Goal: Transaction & Acquisition: Purchase product/service

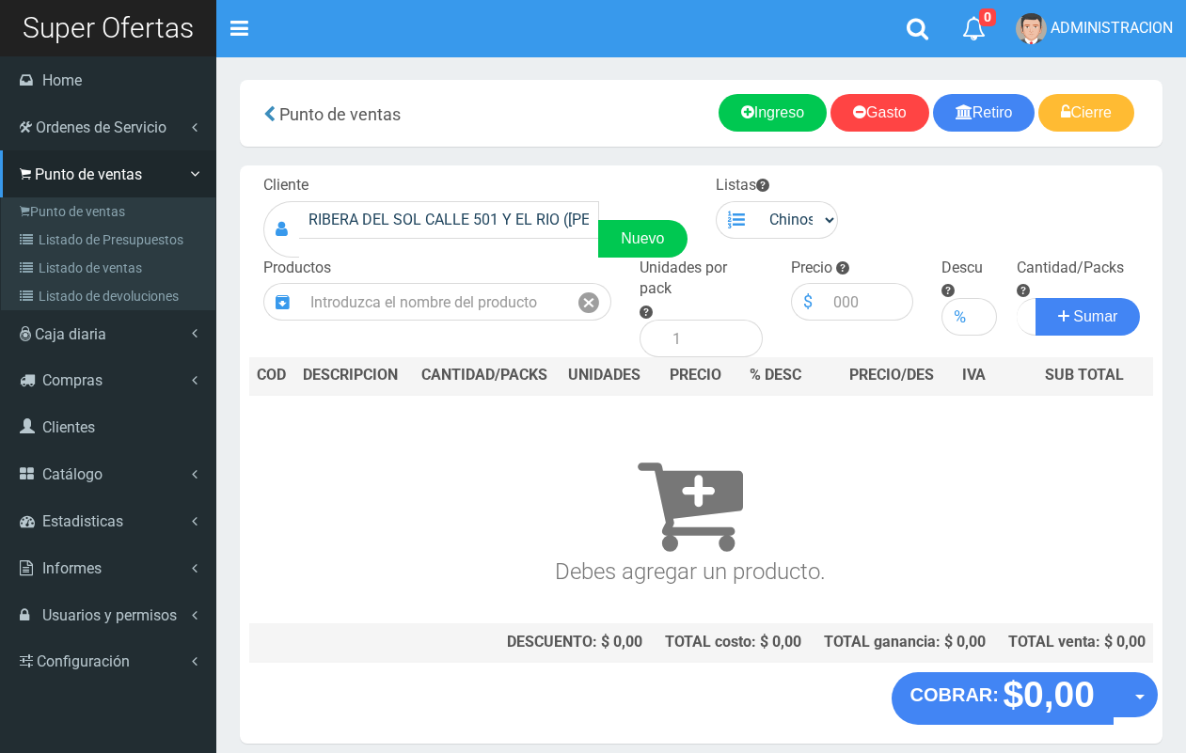
scroll to position [56, 0]
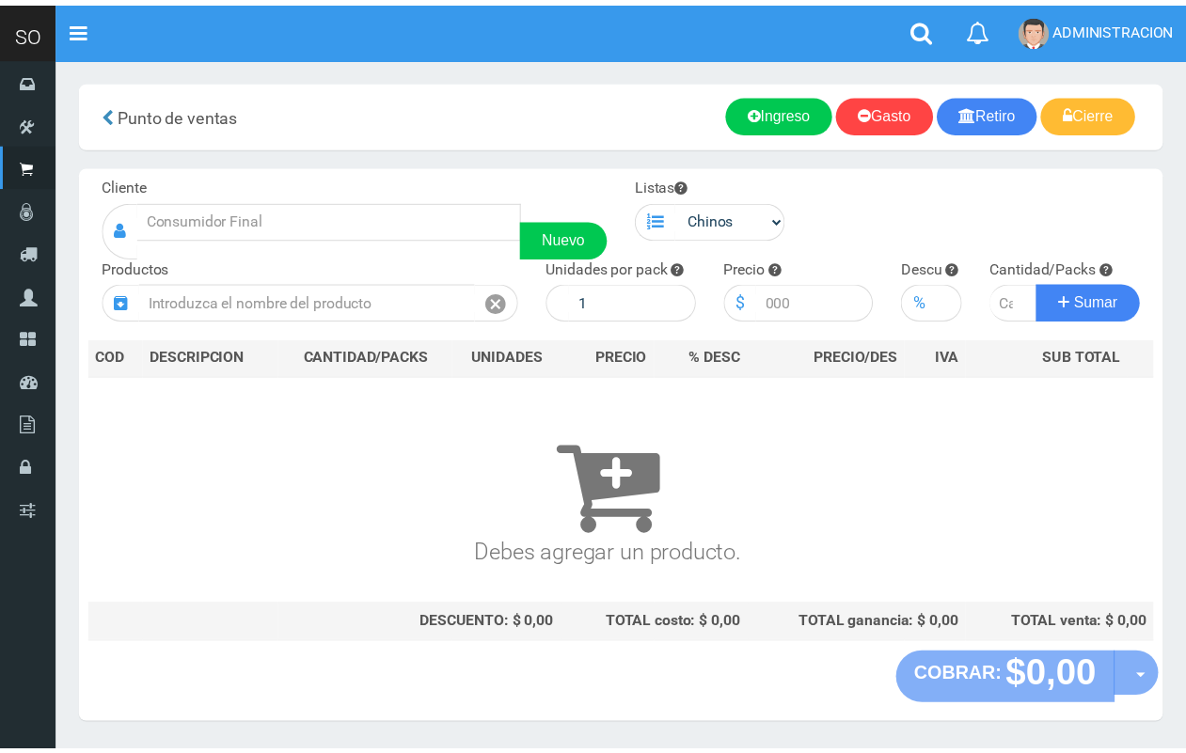
scroll to position [50, 0]
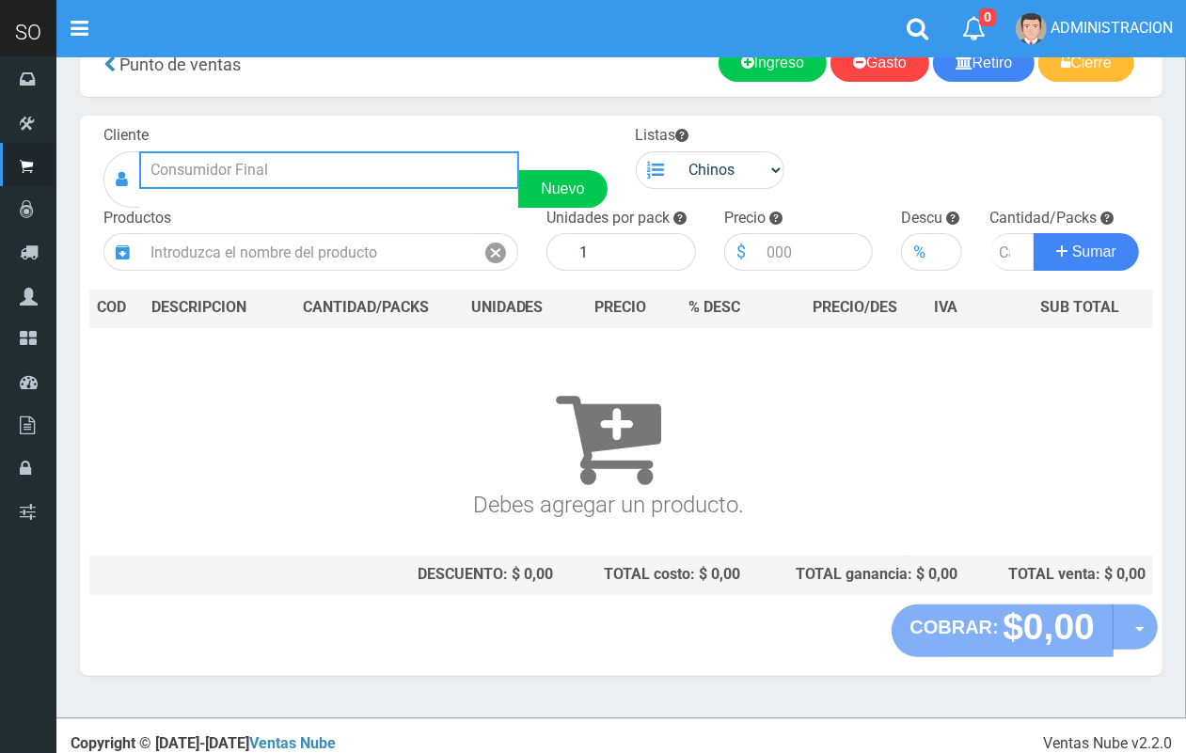
click at [236, 158] on input "text" at bounding box center [329, 170] width 380 height 38
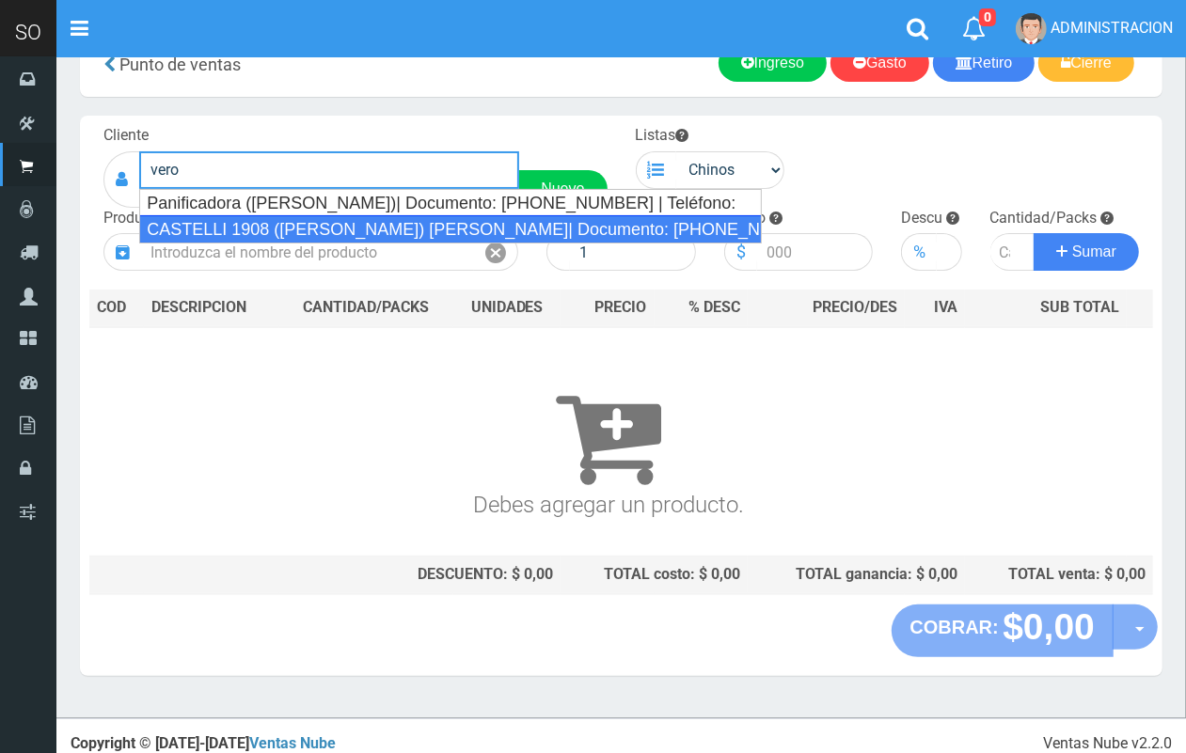
drag, startPoint x: 237, startPoint y: 222, endPoint x: 271, endPoint y: 226, distance: 34.1
click at [246, 222] on div "CASTELLI 1908 (VERONICA) CAMPANA| Documento: 5555555555 | Teléfono:" at bounding box center [450, 229] width 623 height 28
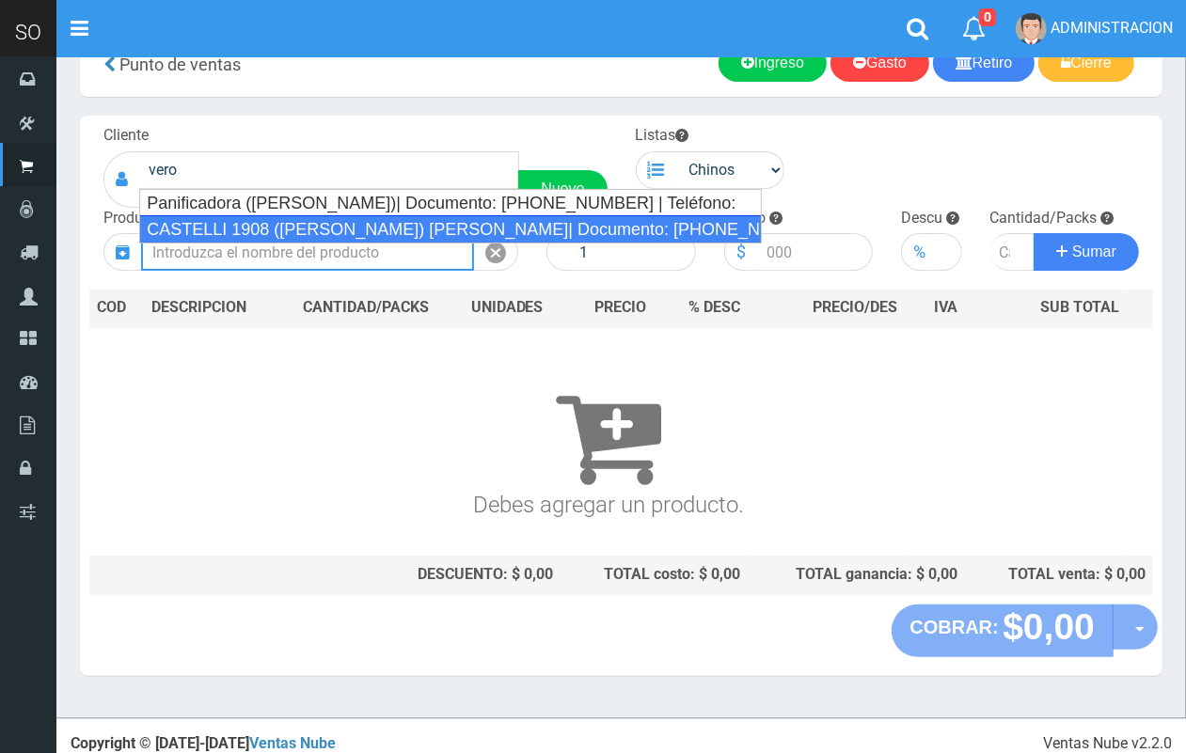
type input "CASTELLI 1908 (VERONICA) CAMPANA| Documento: 5555555555 | Teléfono:"
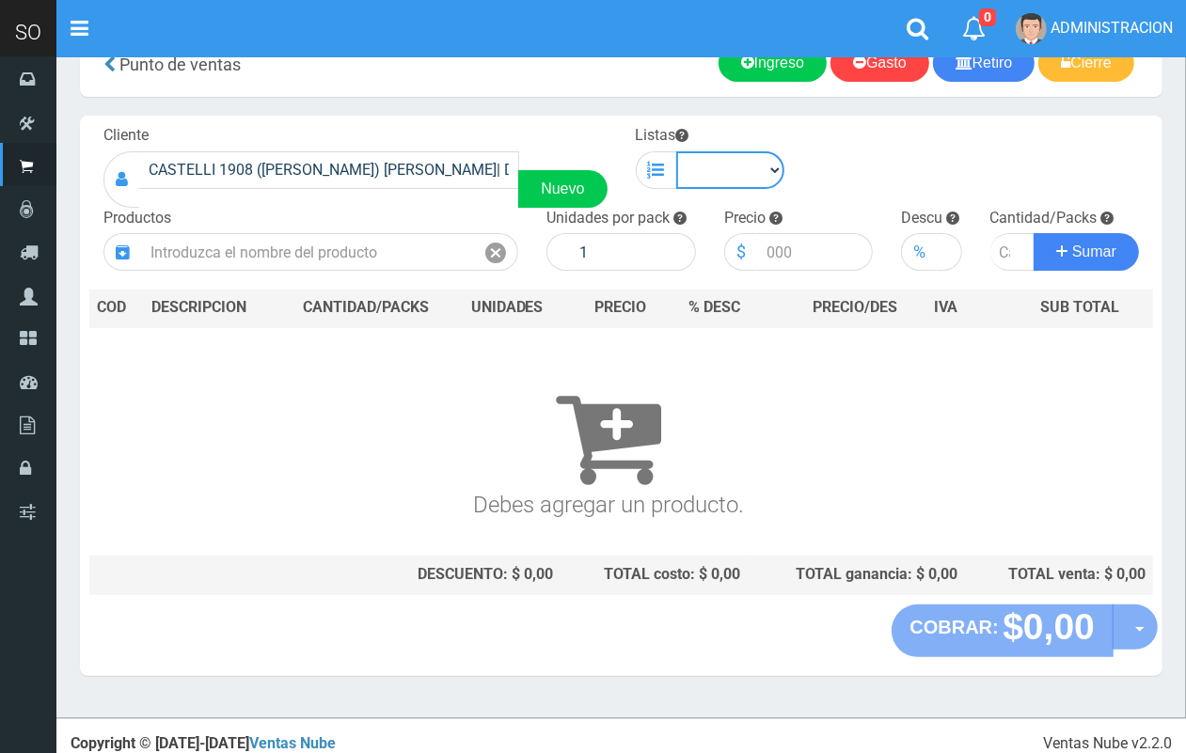
drag, startPoint x: 712, startPoint y: 166, endPoint x: 726, endPoint y: 186, distance: 24.3
click at [712, 166] on select "Chinos . ." at bounding box center [730, 170] width 109 height 38
select select "1"
click at [676, 151] on select "Chinos . ." at bounding box center [730, 170] width 109 height 38
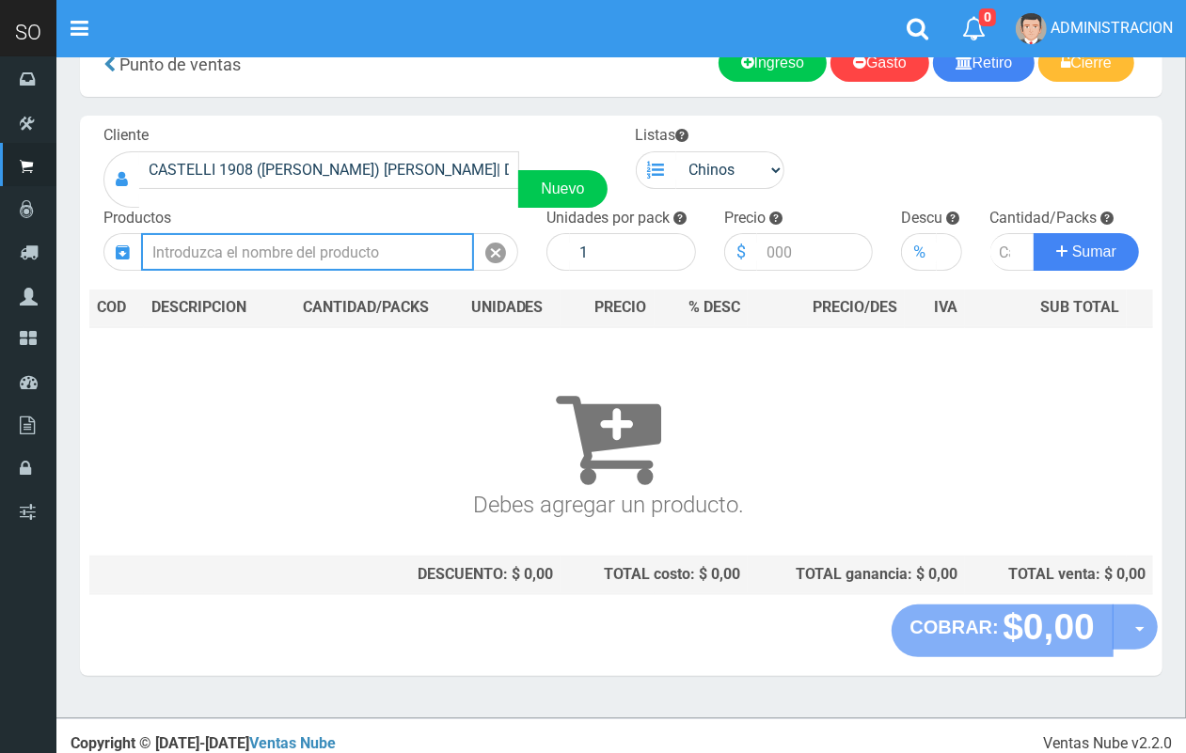
drag, startPoint x: 390, startPoint y: 256, endPoint x: 384, endPoint y: 243, distance: 14.7
click at [388, 255] on input "text" at bounding box center [307, 252] width 333 height 38
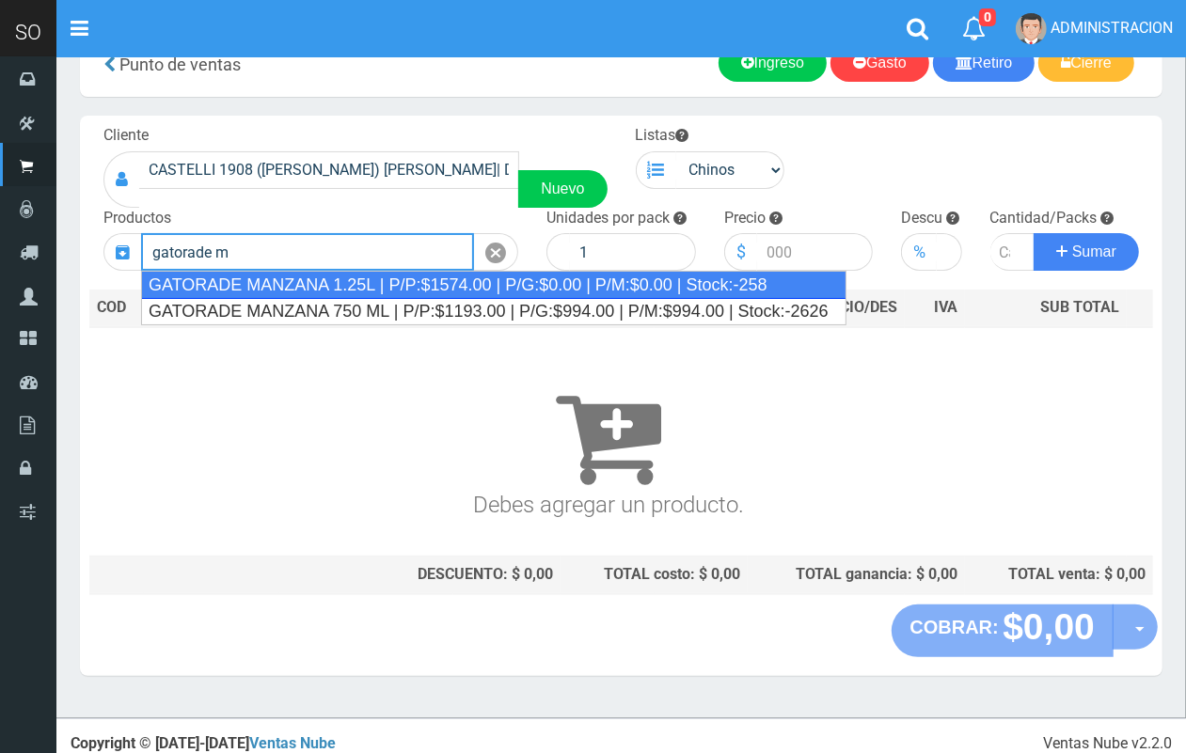
click at [373, 290] on div "GATORADE MANZANA 1.25L | P/P:$1574.00 | P/G:$0.00 | P/M:$0.00 | Stock:-258" at bounding box center [493, 285] width 705 height 28
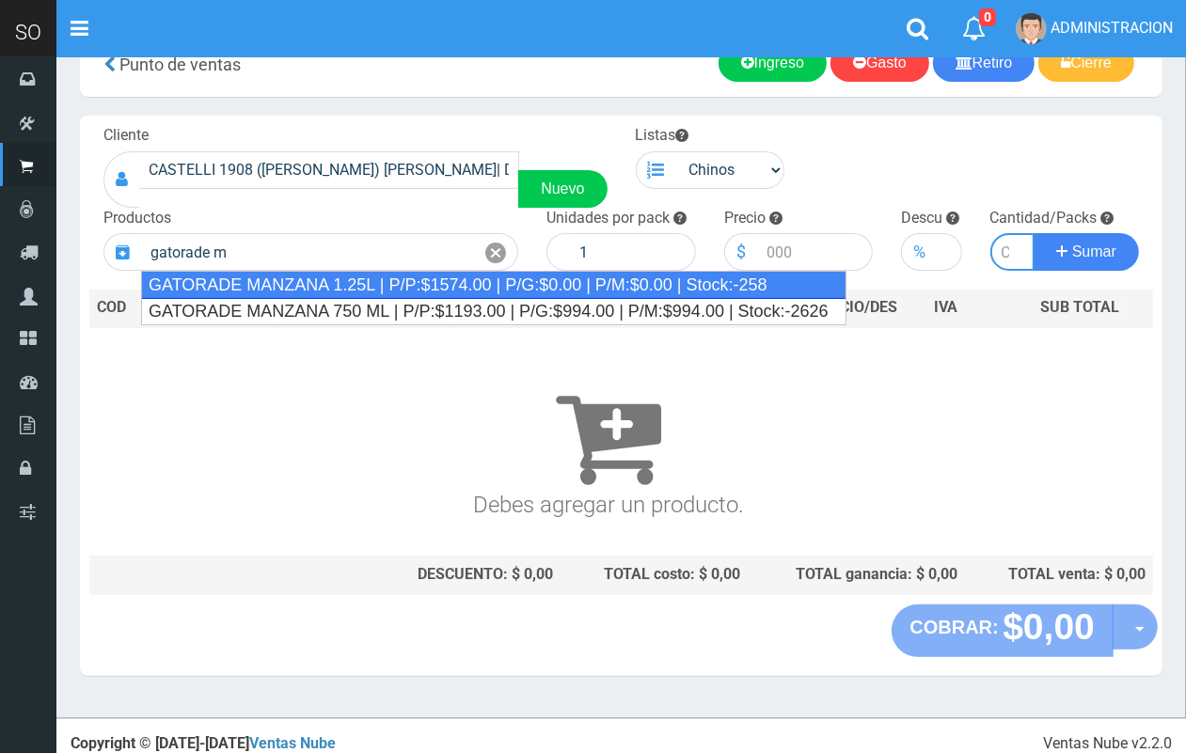
type input "GATORADE MANZANA 1.25L | P/P:$1574.00 | P/G:$0.00 | P/M:$0.00 | Stock:-258"
type input "6"
type input "1574.00"
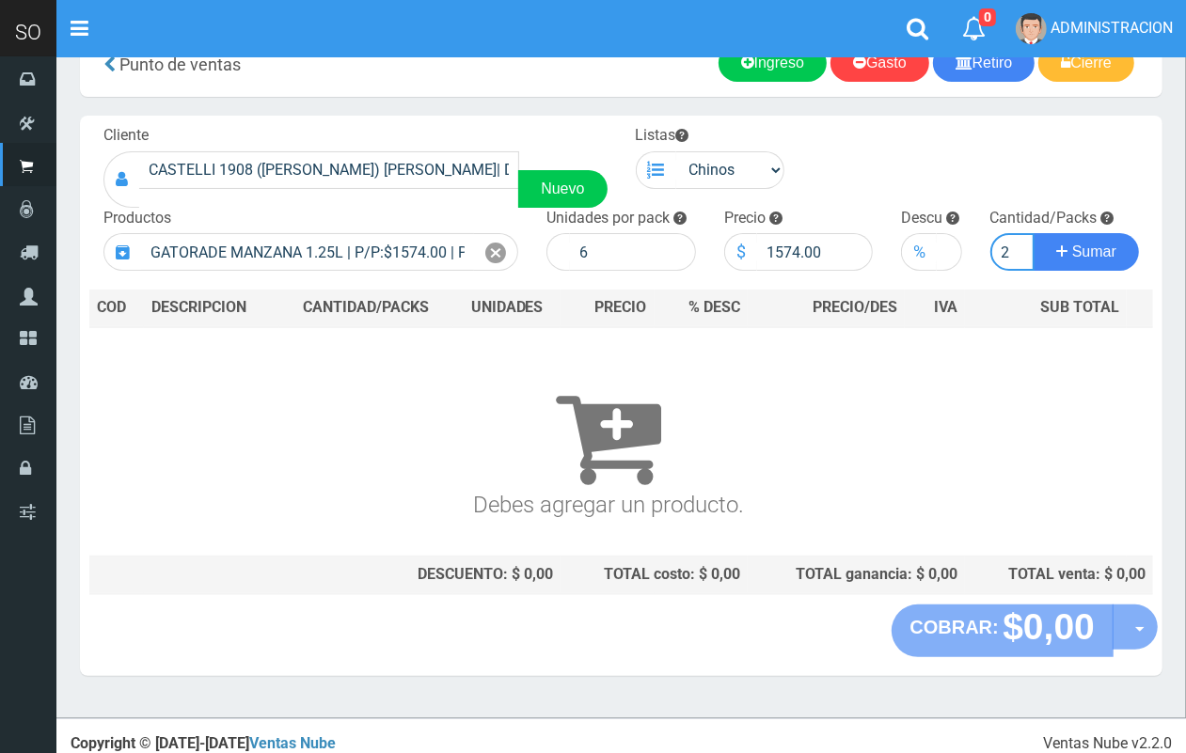
scroll to position [0, 2]
type input "2"
click at [1033, 233] on button "Sumar" at bounding box center [1085, 252] width 105 height 38
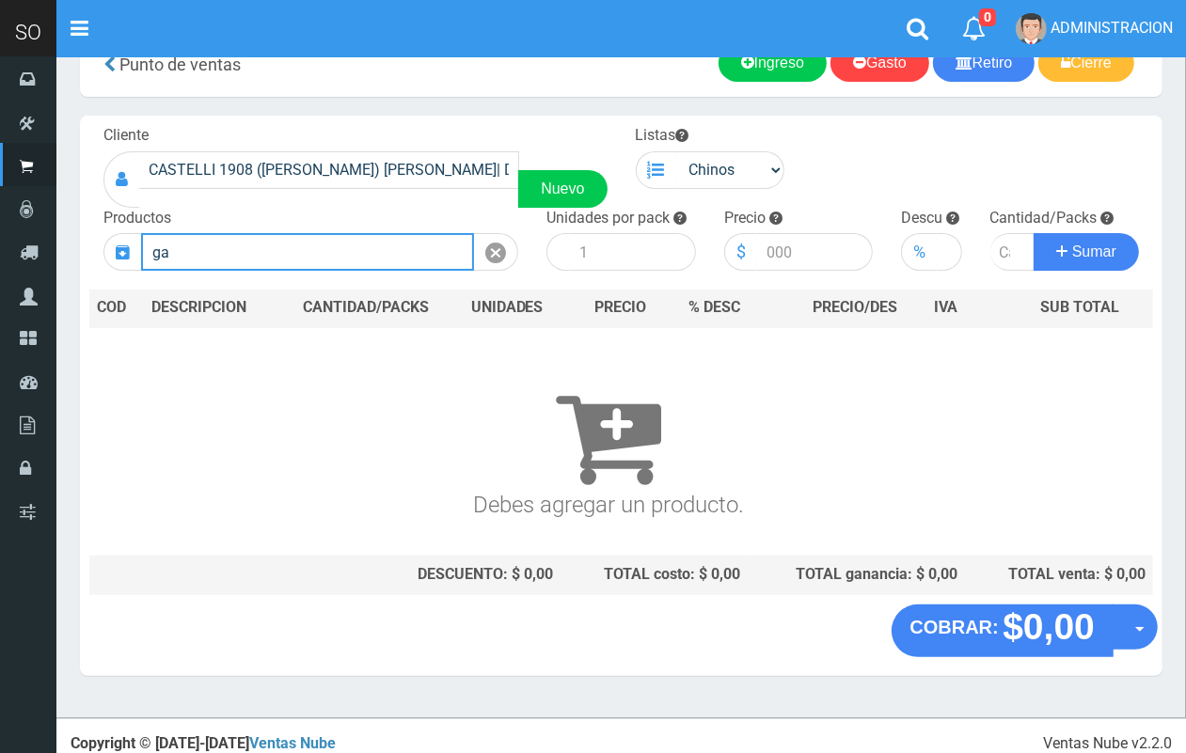
scroll to position [0, 0]
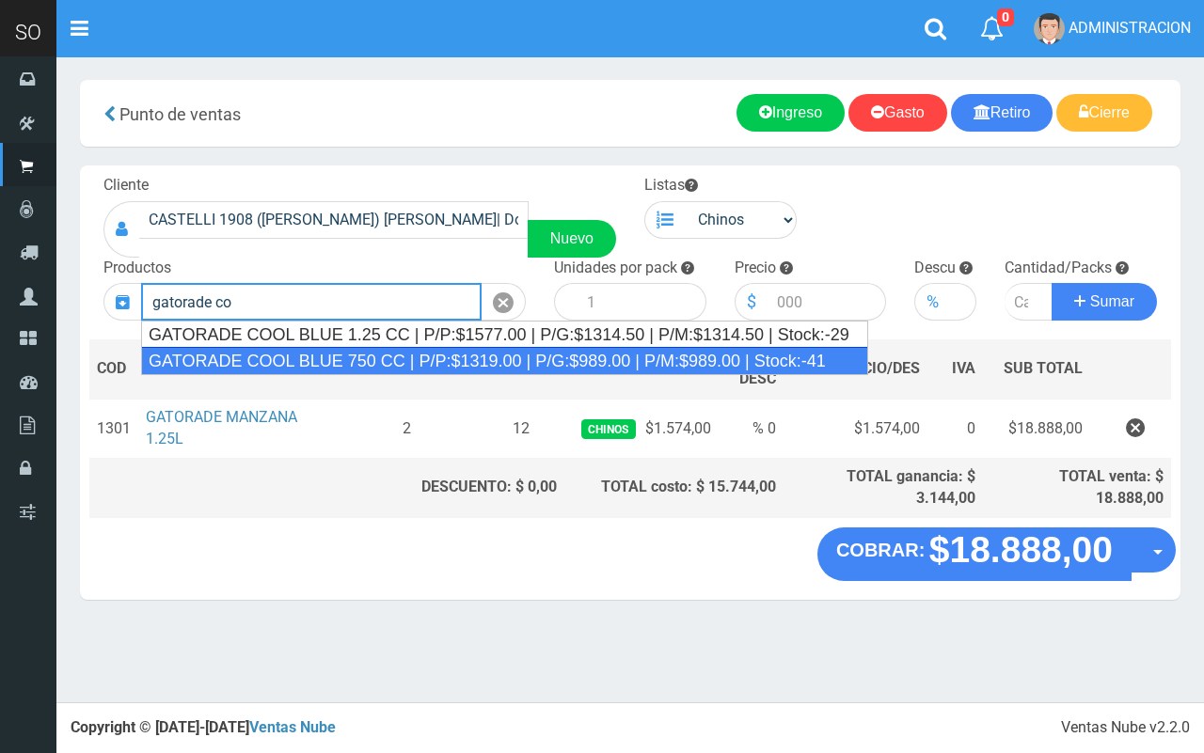
click at [655, 355] on div "GATORADE COOL BLUE 750 CC | P/P:$1319.00 | P/G:$989.00 | P/M:$989.00 | Stock:-41" at bounding box center [504, 361] width 727 height 28
type input "GATORADE COOL BLUE 750 CC | P/P:$1319.00 | P/G:$989.00 | P/M:$989.00 | Stock:-41"
type input "6"
type input "1319.00"
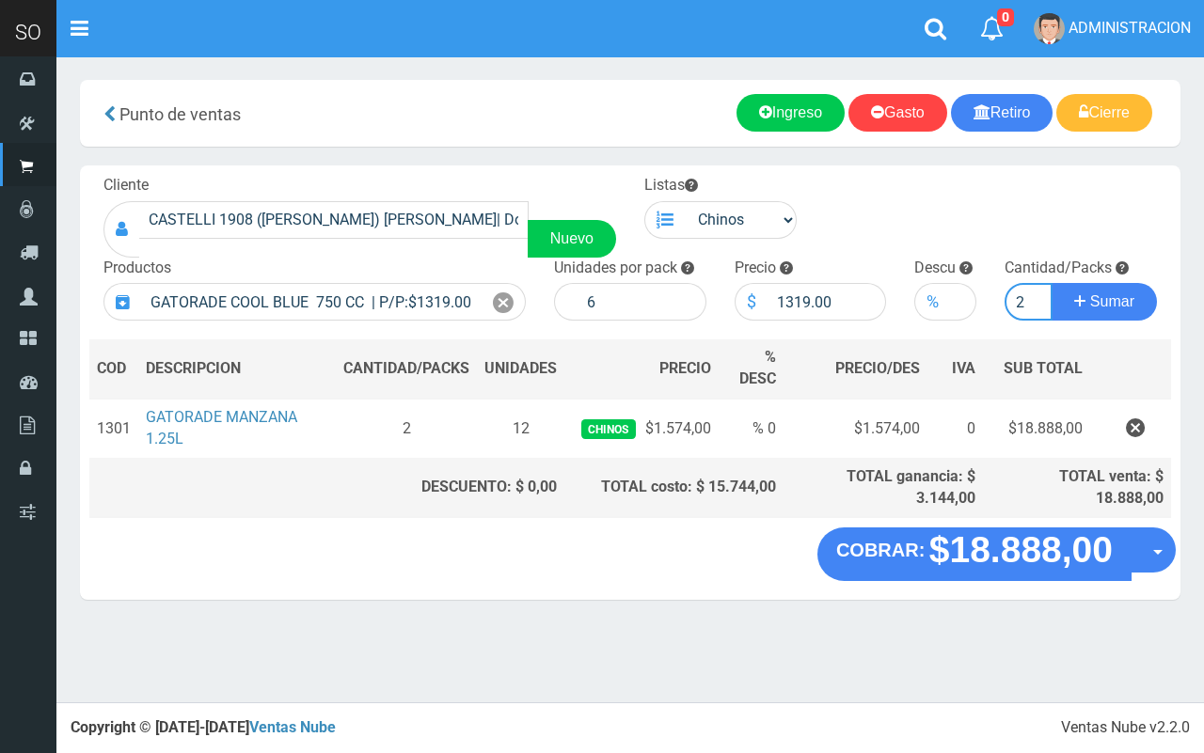
type input "2"
click at [1051, 283] on button "Sumar" at bounding box center [1103, 302] width 105 height 38
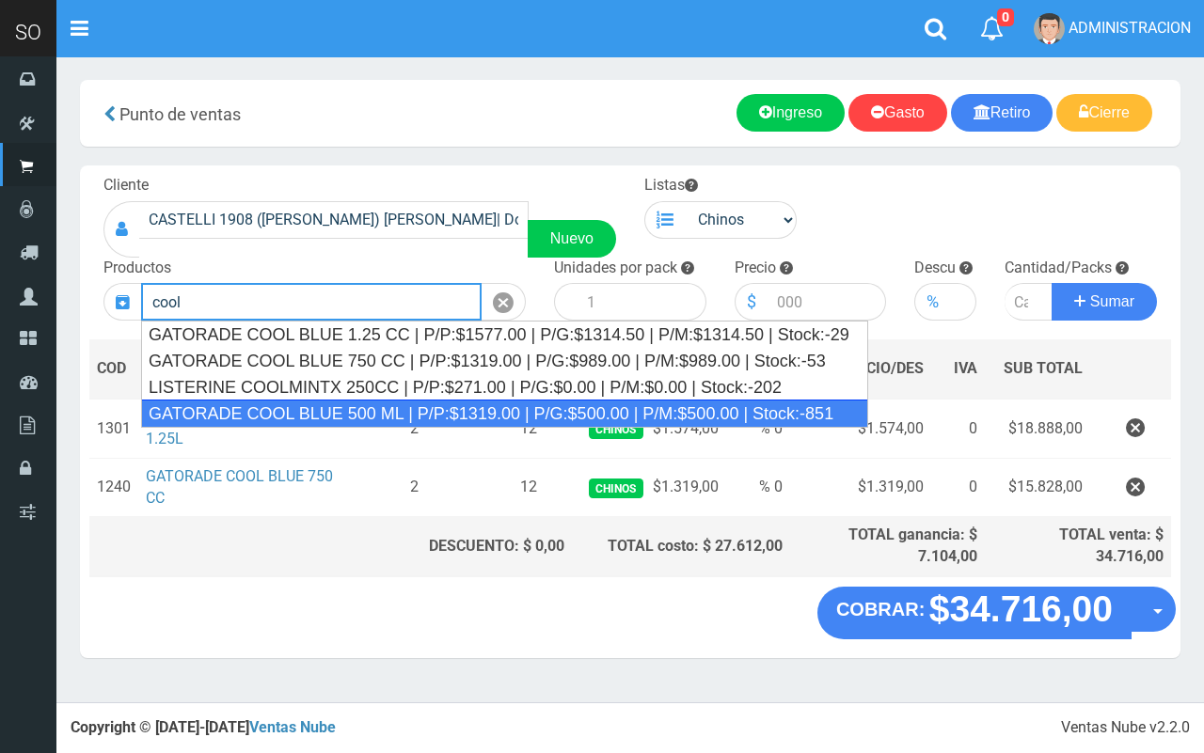
click at [478, 411] on div "GATORADE COOL BLUE 500 ML | P/P:$1319.00 | P/G:$500.00 | P/M:$500.00 | Stock:-8…" at bounding box center [504, 414] width 727 height 28
type input "GATORADE COOL BLUE 500 ML | P/P:$1319.00 | P/G:$500.00 | P/M:$500.00 | Stock:-8…"
type input "6"
type input "1319.00"
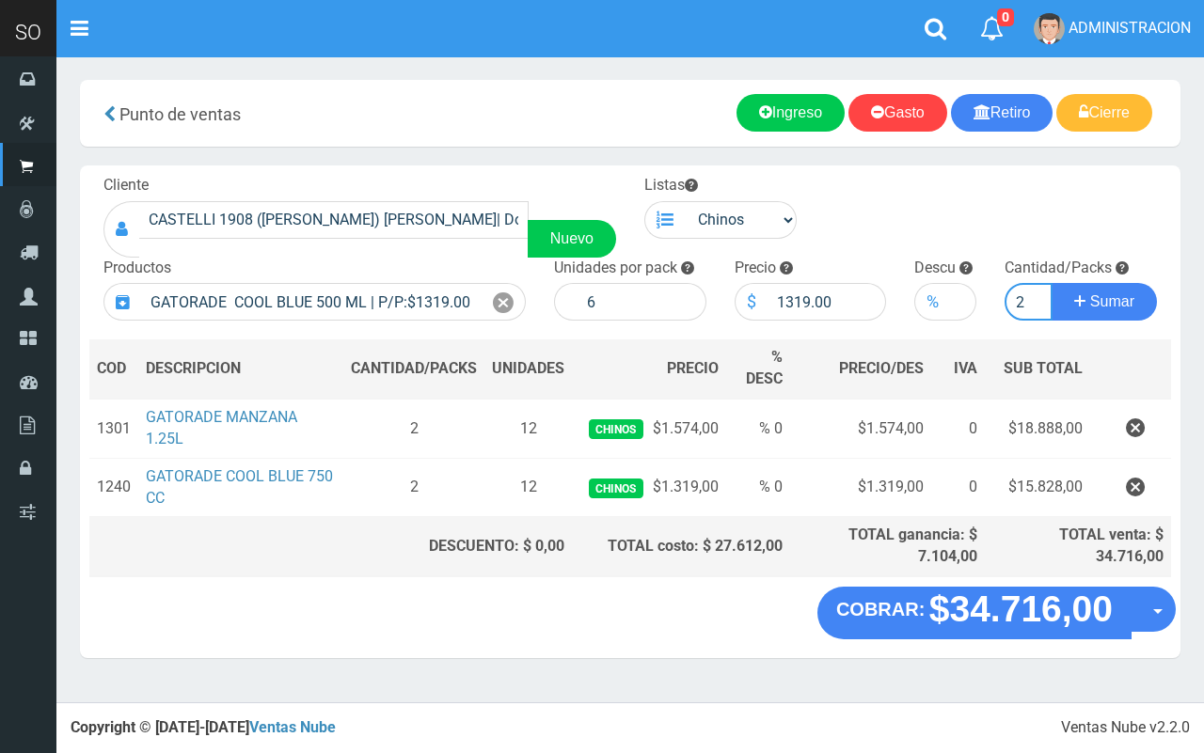
type input "2"
click at [1051, 283] on button "Sumar" at bounding box center [1103, 302] width 105 height 38
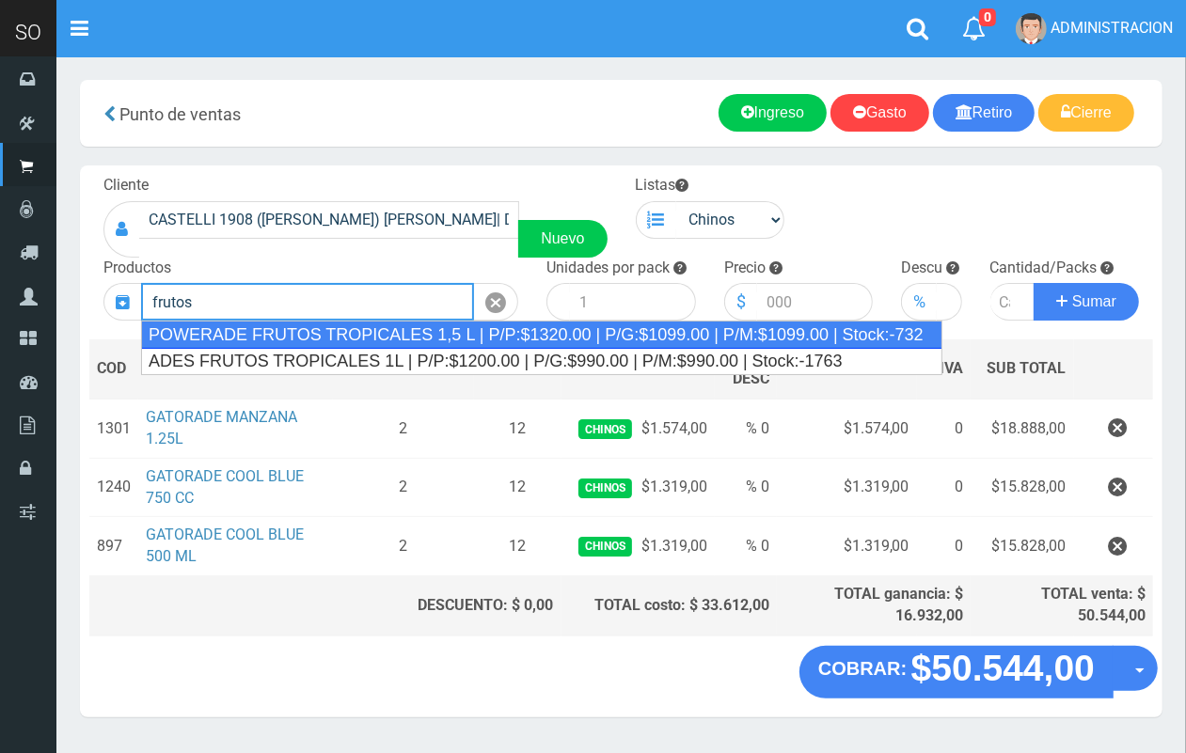
click at [367, 340] on div "POWERADE FRUTOS TROPICALES 1,5 L | P/P:$1320.00 | P/G:$1099.00 | P/M:$1099.00 |…" at bounding box center [541, 335] width 801 height 28
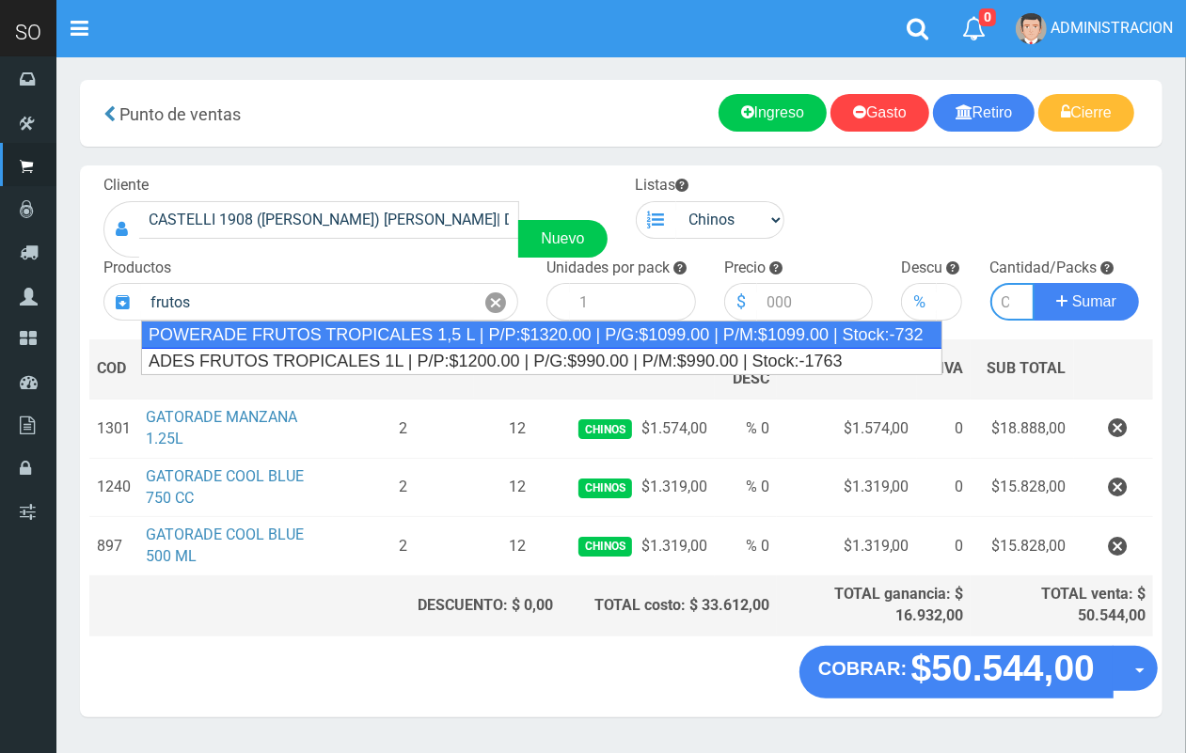
type input "POWERADE FRUTOS TROPICALES 1,5 L | P/P:$1320.00 | P/G:$1099.00 | P/M:$1099.00 |…"
type input "4"
type input "1320.00"
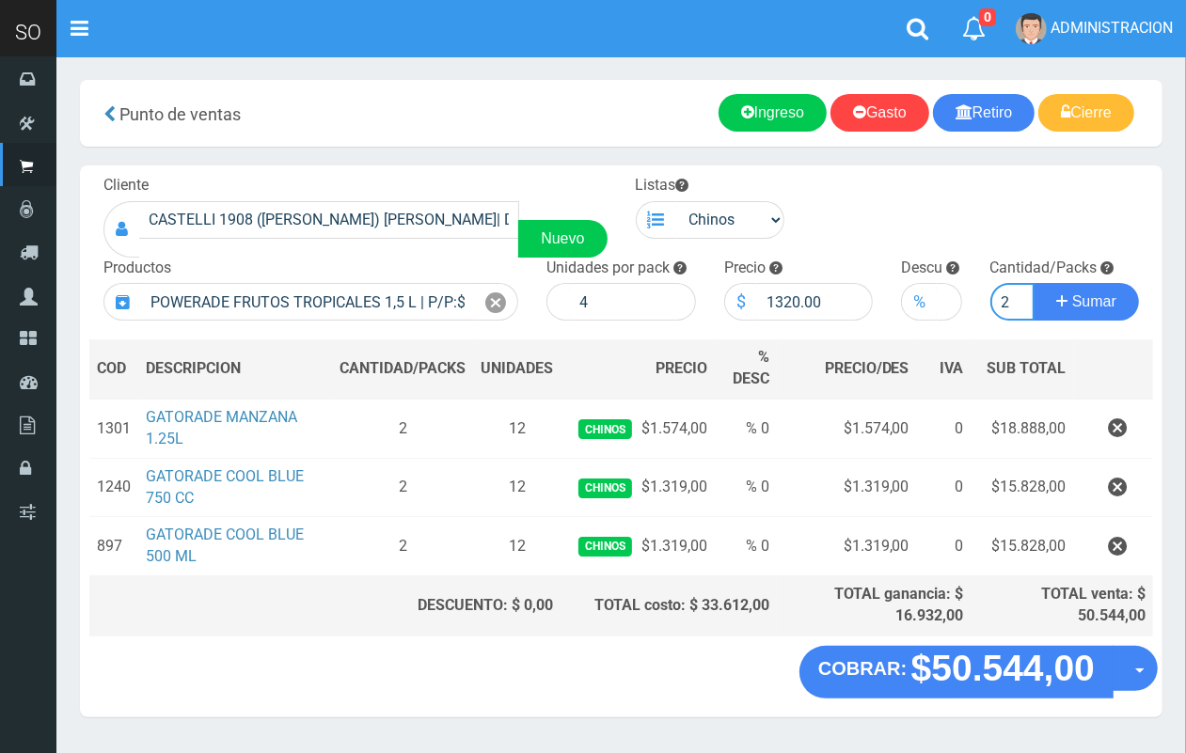
scroll to position [0, 2]
type input "2"
click at [1033, 283] on button "Sumar" at bounding box center [1085, 302] width 105 height 38
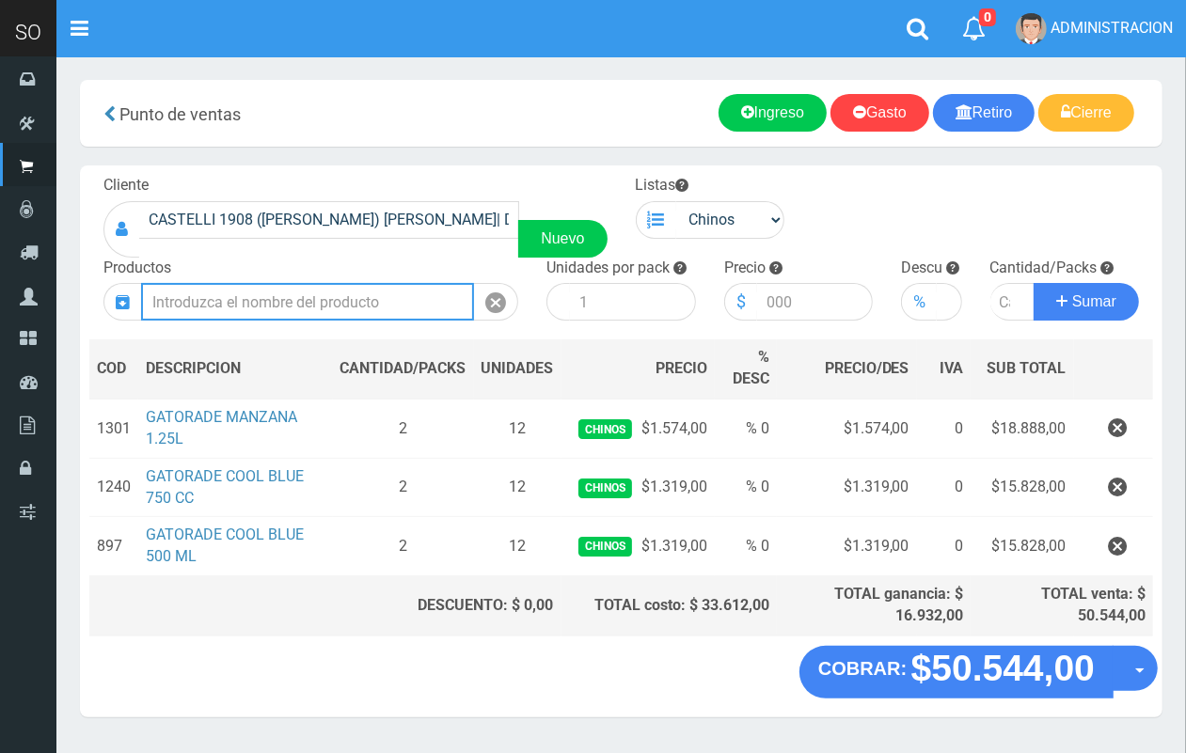
scroll to position [0, 0]
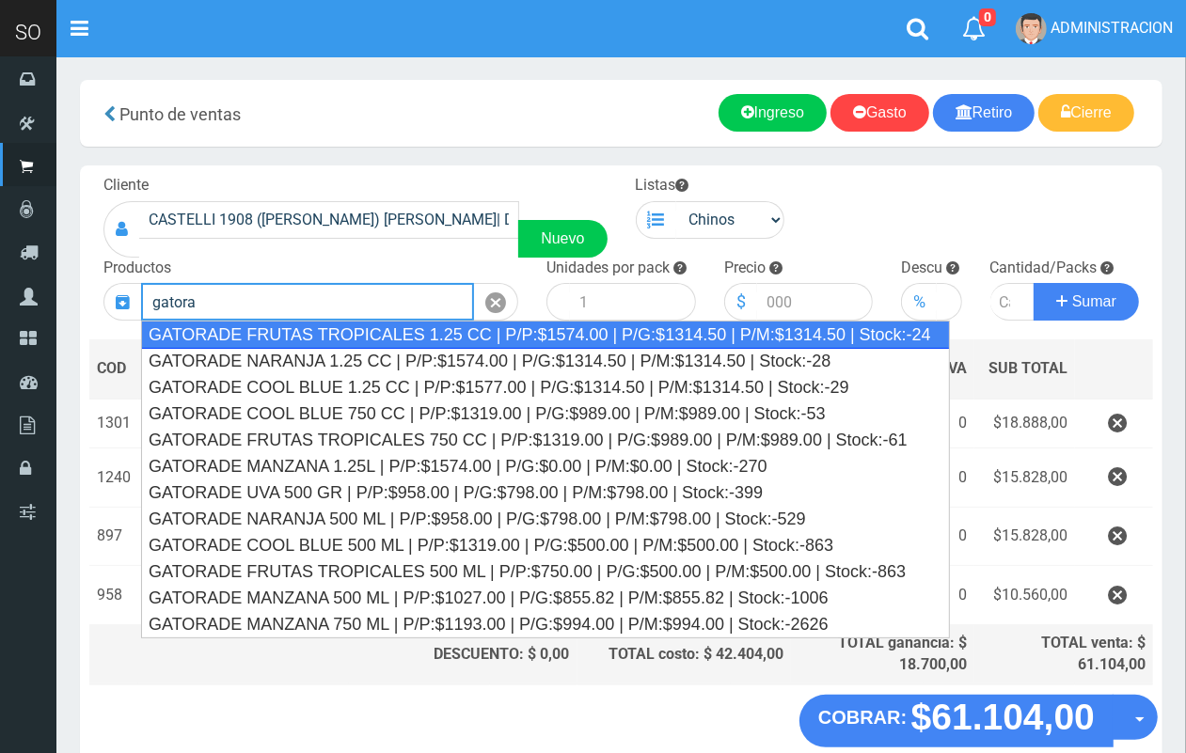
click at [388, 334] on div "GATORADE FRUTAS TROPICALES 1.25 CC | P/P:$1574.00 | P/G:$1314.50 | P/M:$1314.50…" at bounding box center [545, 335] width 809 height 28
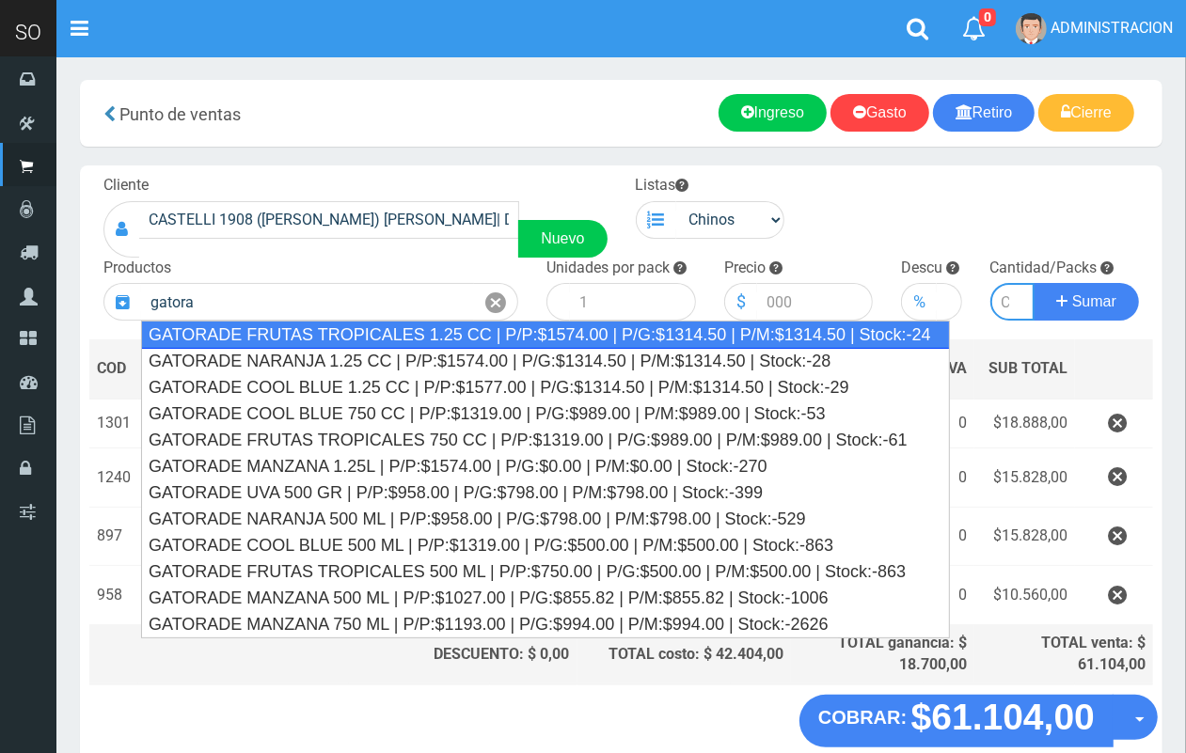
type input "GATORADE FRUTAS TROPICALES 1.25 CC | P/P:$1574.00 | P/G:$1314.50 | P/M:$1314.50…"
type input "6"
type input "1574.00"
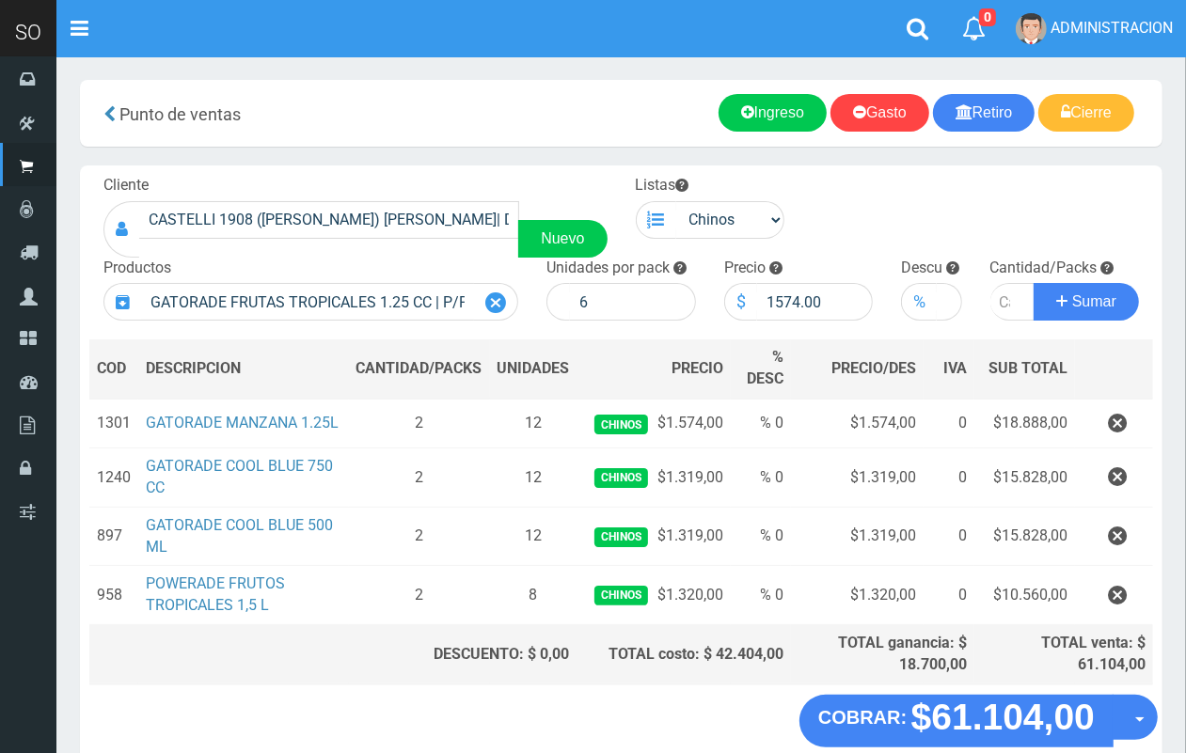
click at [495, 299] on icon at bounding box center [495, 303] width 21 height 27
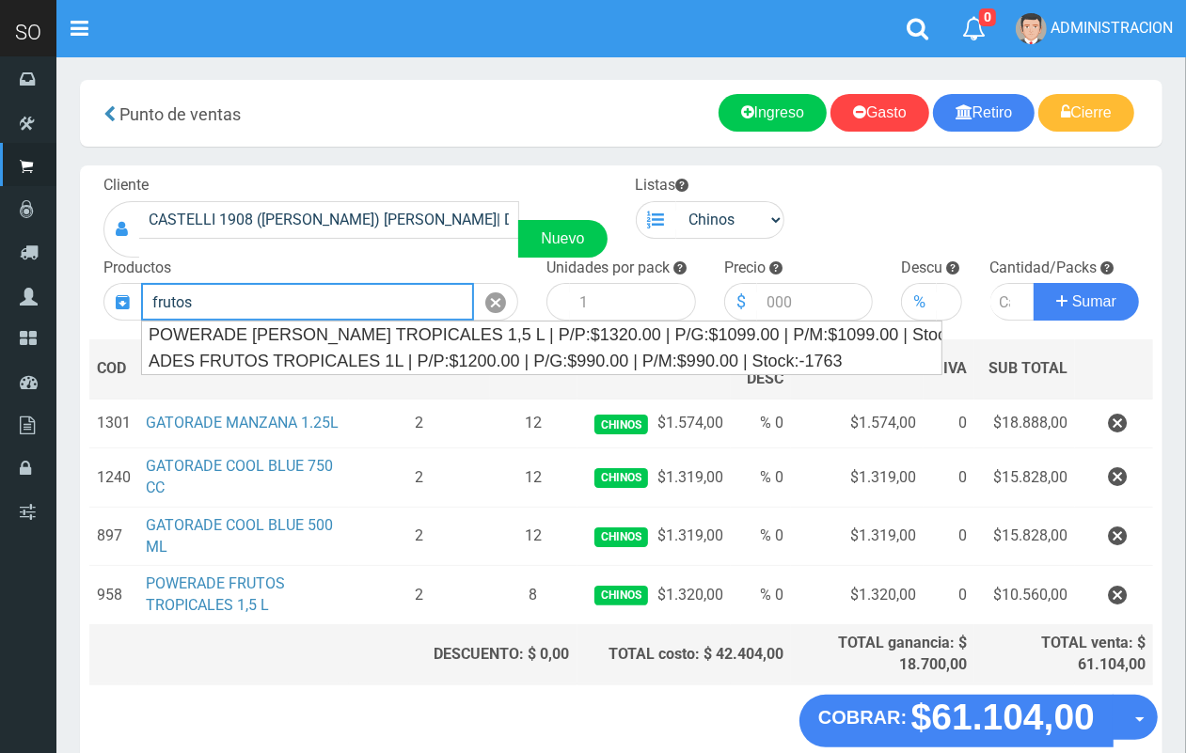
drag, startPoint x: 372, startPoint y: 299, endPoint x: 115, endPoint y: 296, distance: 257.7
click at [115, 296] on div "frutos" at bounding box center [310, 302] width 415 height 38
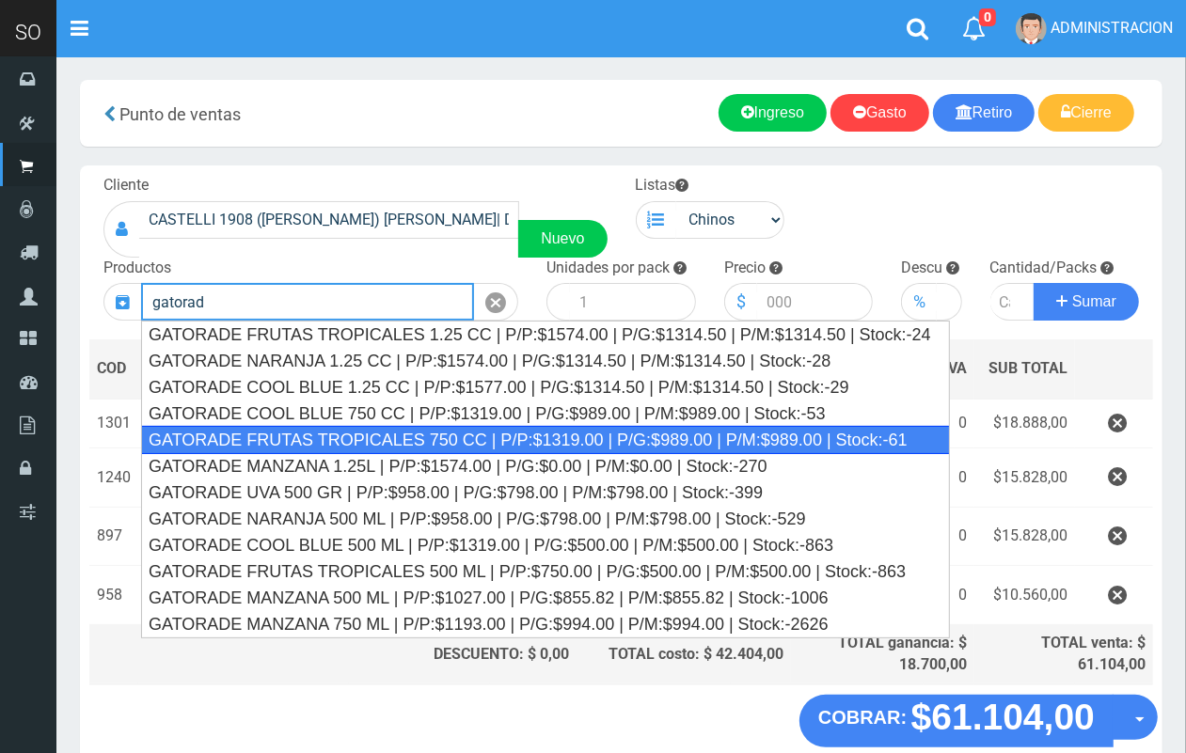
click at [329, 430] on div "GATORADE FRUTAS TROPICALES 750 CC | P/P:$1319.00 | P/G:$989.00 | P/M:$989.00 | …" at bounding box center [545, 440] width 809 height 28
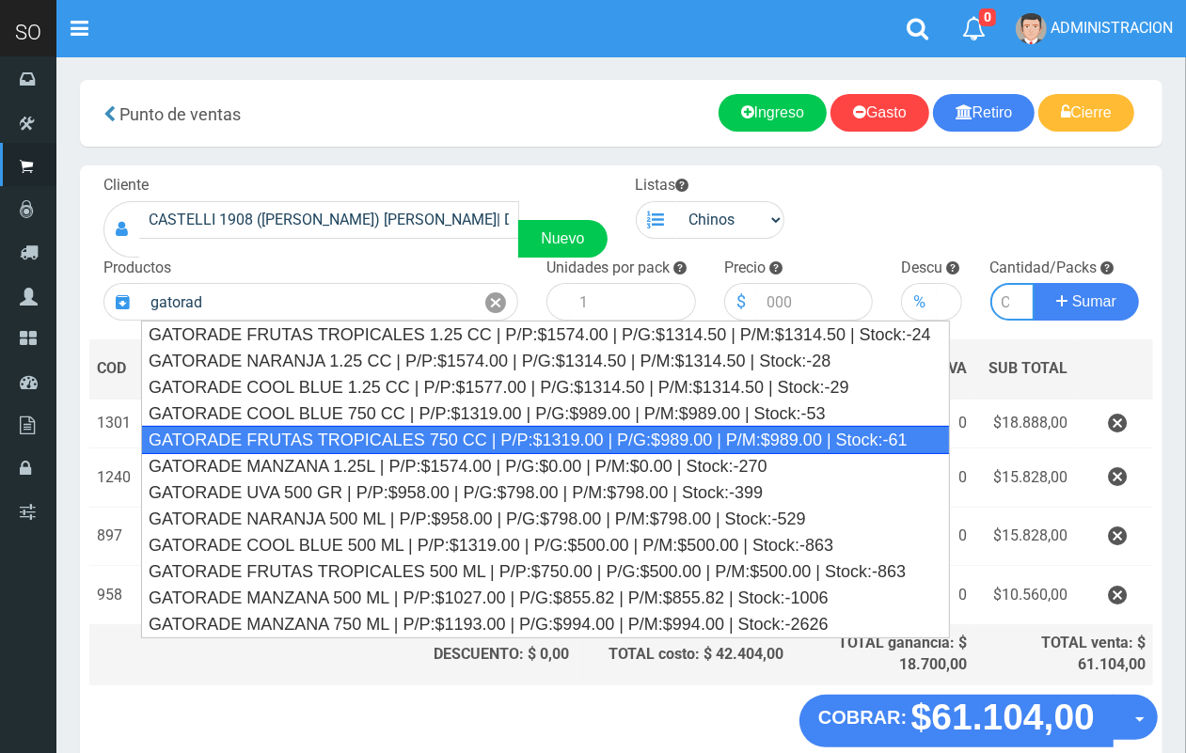
type input "GATORADE FRUTAS TROPICALES 750 CC | P/P:$1319.00 | P/G:$989.00 | P/M:$989.00 | …"
type input "6"
type input "1319.00"
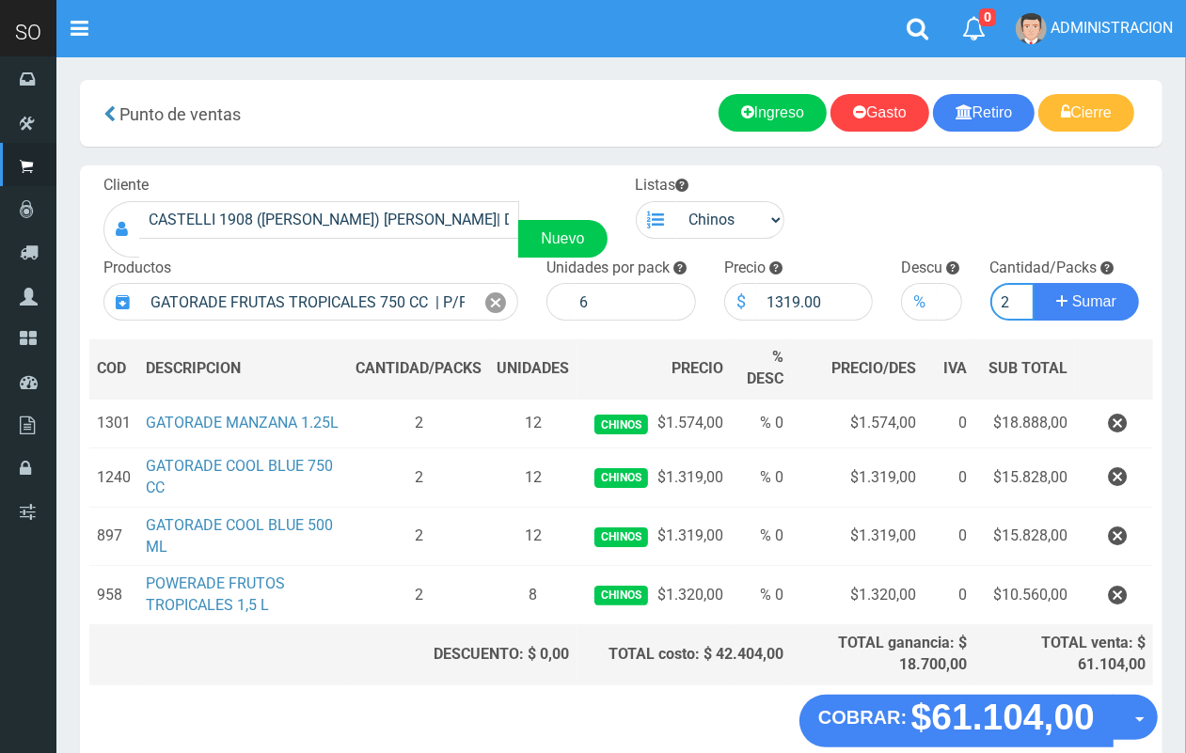
scroll to position [0, 2]
type input "2"
click at [1033, 283] on button "Sumar" at bounding box center [1085, 302] width 105 height 38
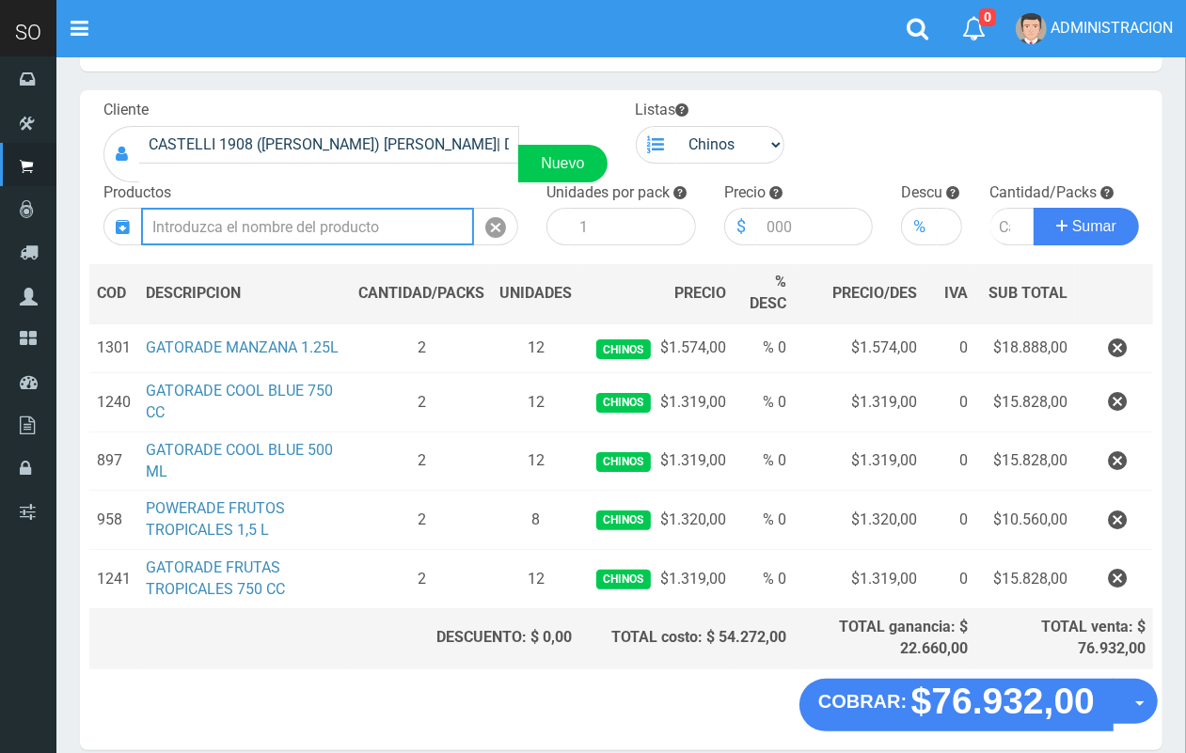
scroll to position [157, 0]
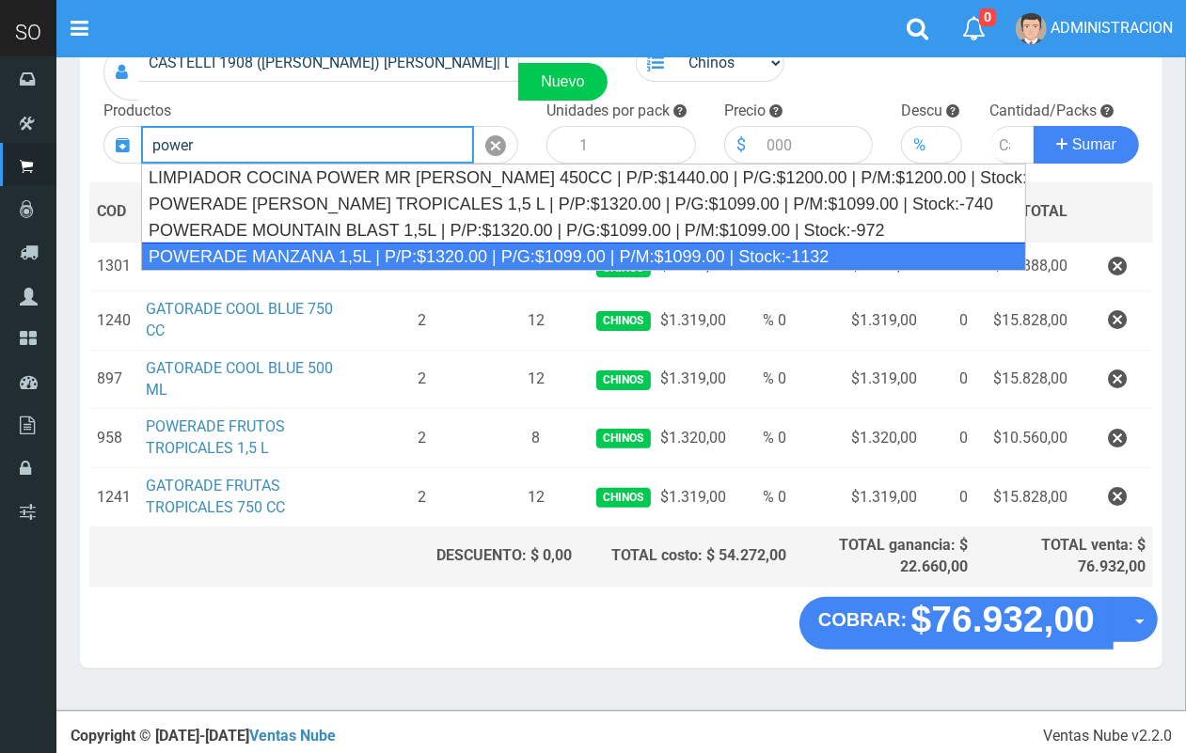
click at [471, 245] on div "POWERADE MANZANA 1,5L | P/P:$1320.00 | P/G:$1099.00 | P/M:$1099.00 | Stock:-1132" at bounding box center [583, 257] width 885 height 28
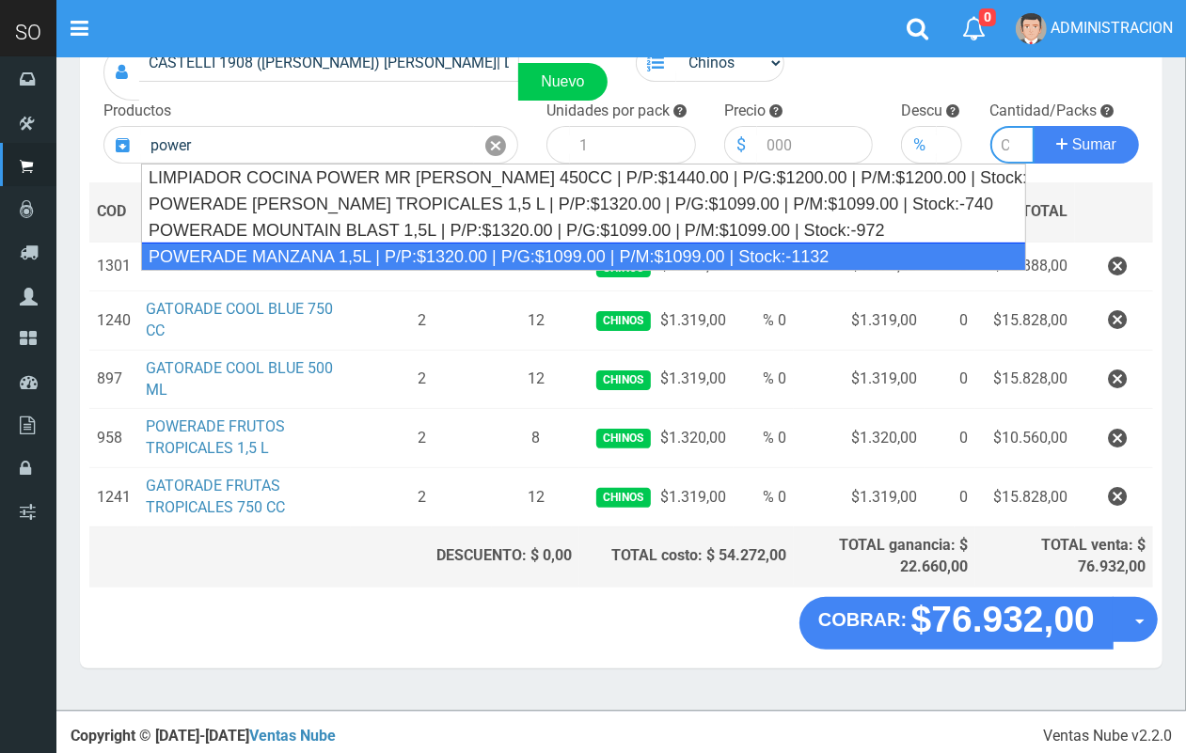
type input "POWERADE MANZANA 1,5L | P/P:$1320.00 | P/G:$1099.00 | P/M:$1099.00 | Stock:-1132"
type input "4"
type input "1320.00"
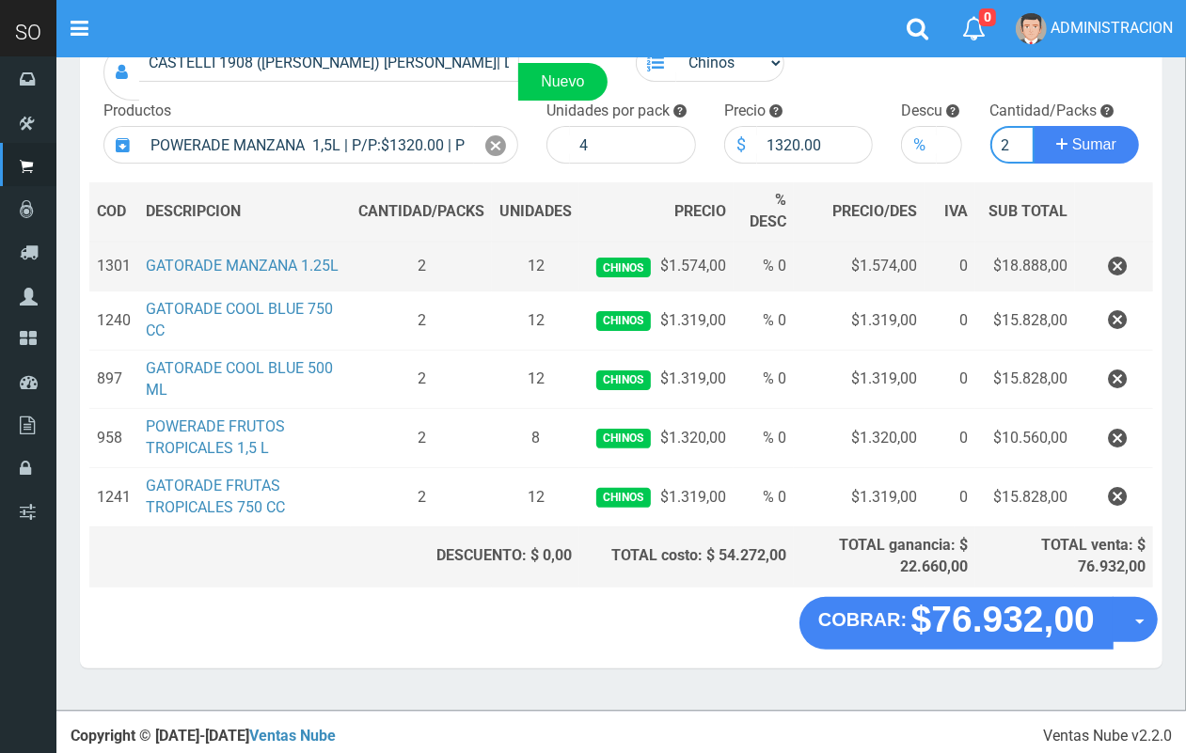
scroll to position [0, 2]
type input "2"
click at [1033, 126] on button "Sumar" at bounding box center [1085, 145] width 105 height 38
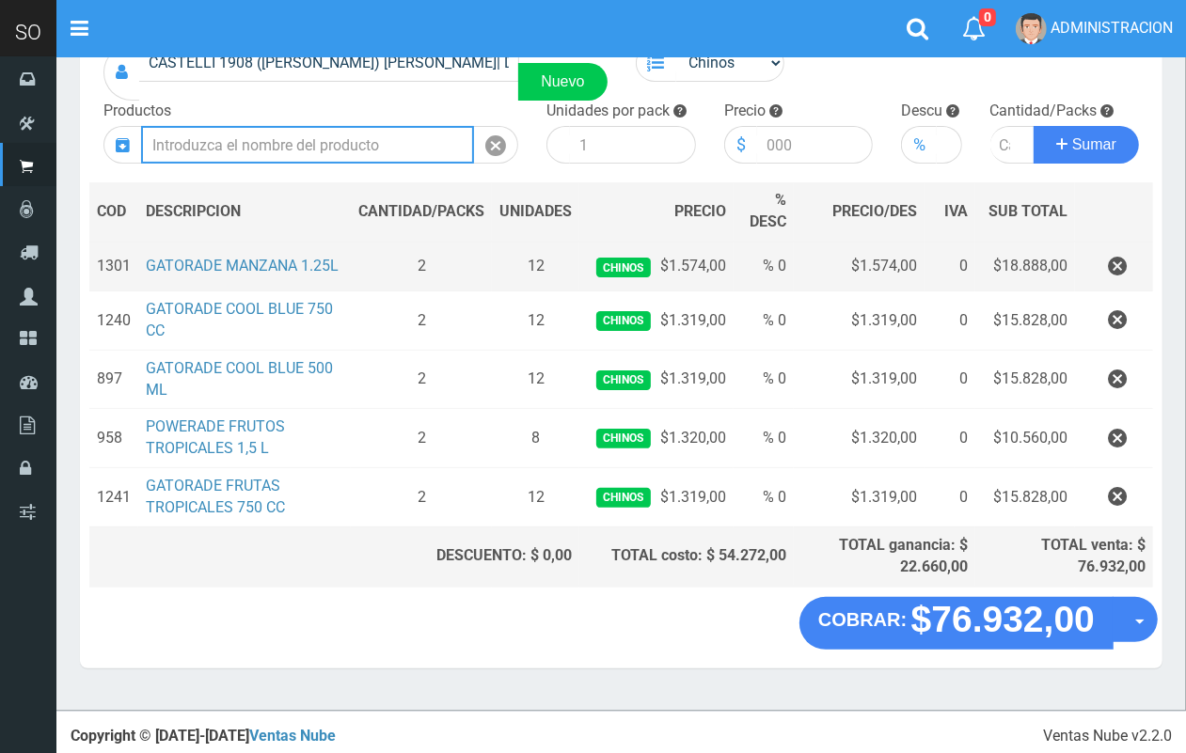
scroll to position [0, 0]
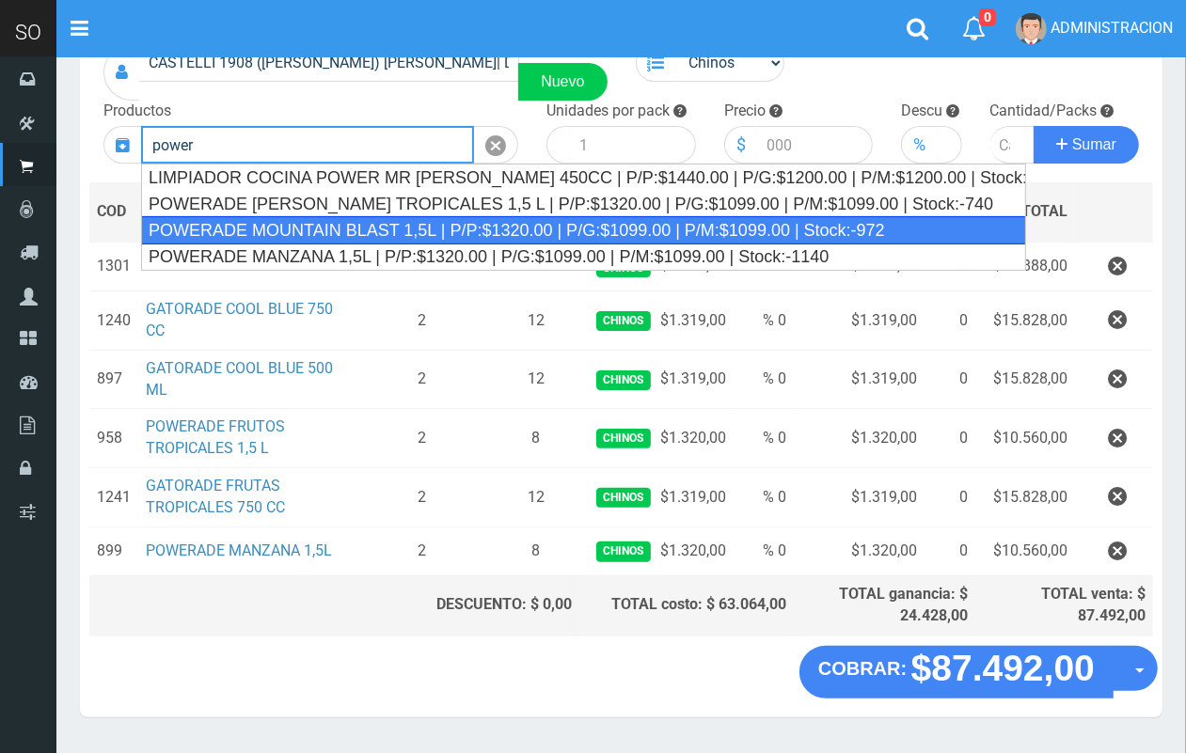
click at [365, 236] on div "POWERADE MOUNTAIN BLAST 1,5L | P/P:$1320.00 | P/G:$1099.00 | P/M:$1099.00 | Sto…" at bounding box center [583, 230] width 885 height 28
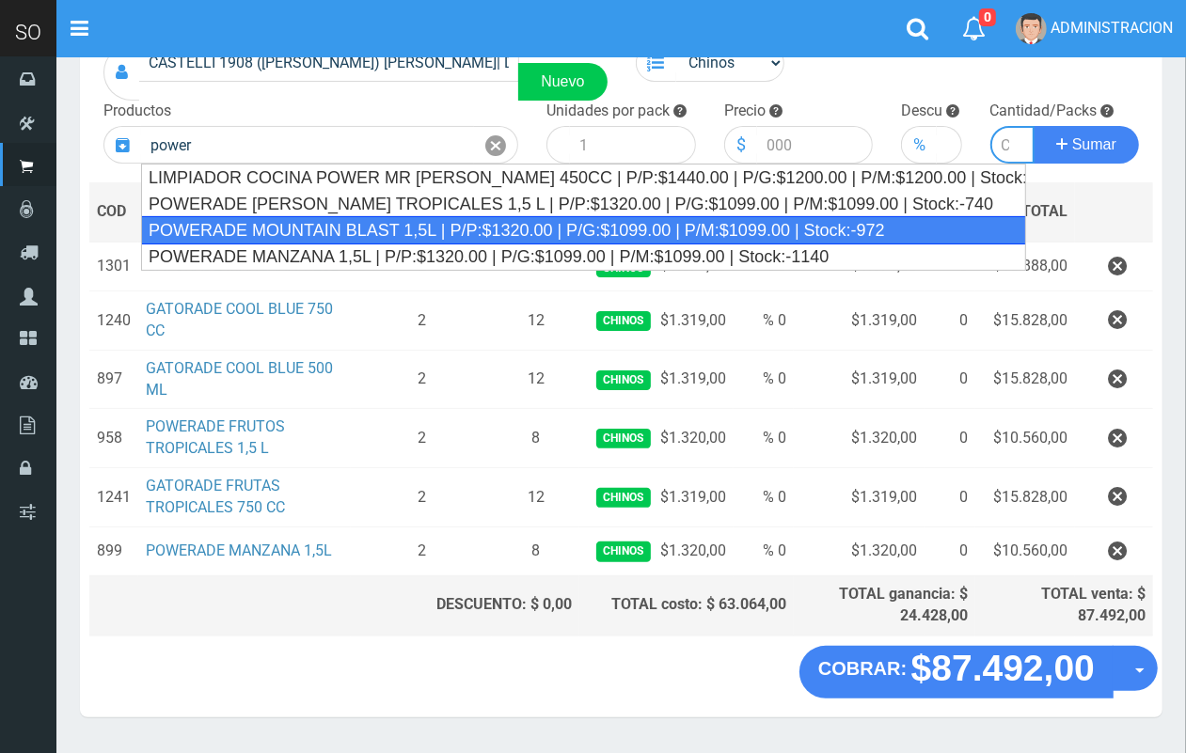
type input "POWERADE MOUNTAIN BLAST 1,5L | P/P:$1320.00 | P/G:$1099.00 | P/M:$1099.00 | Sto…"
type input "4"
type input "1320.00"
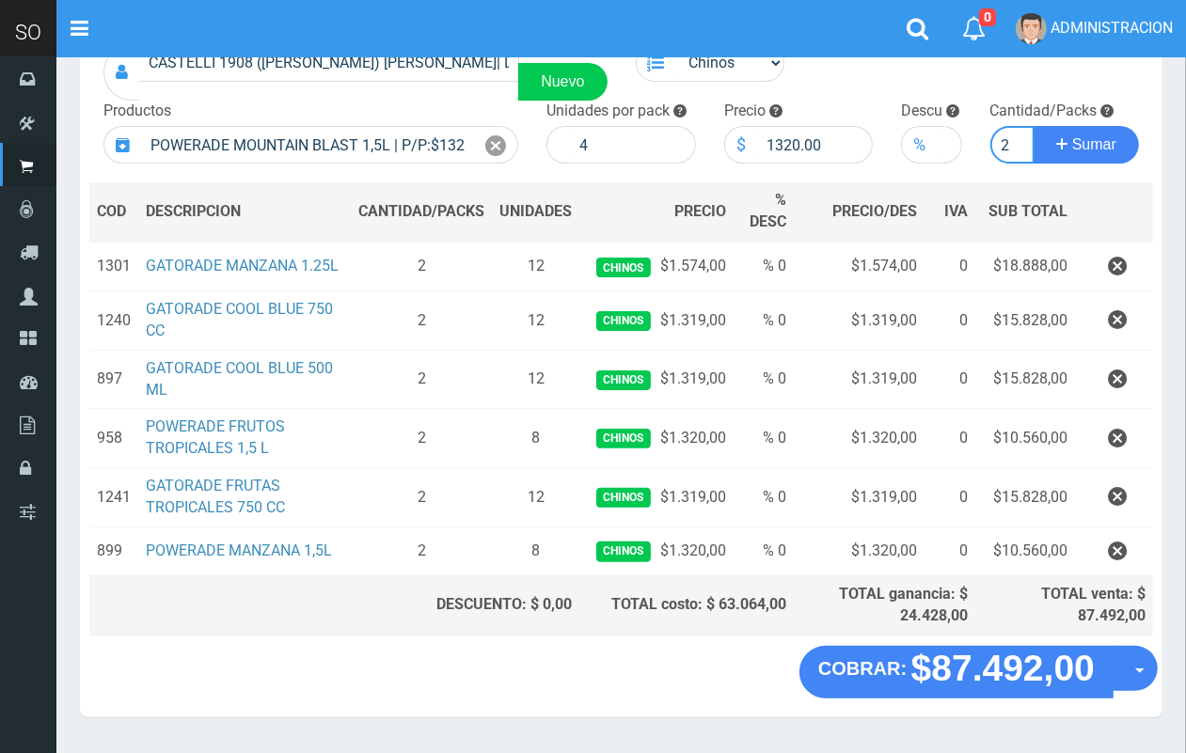
scroll to position [0, 2]
type input "2"
click at [1033, 126] on button "Sumar" at bounding box center [1085, 145] width 105 height 38
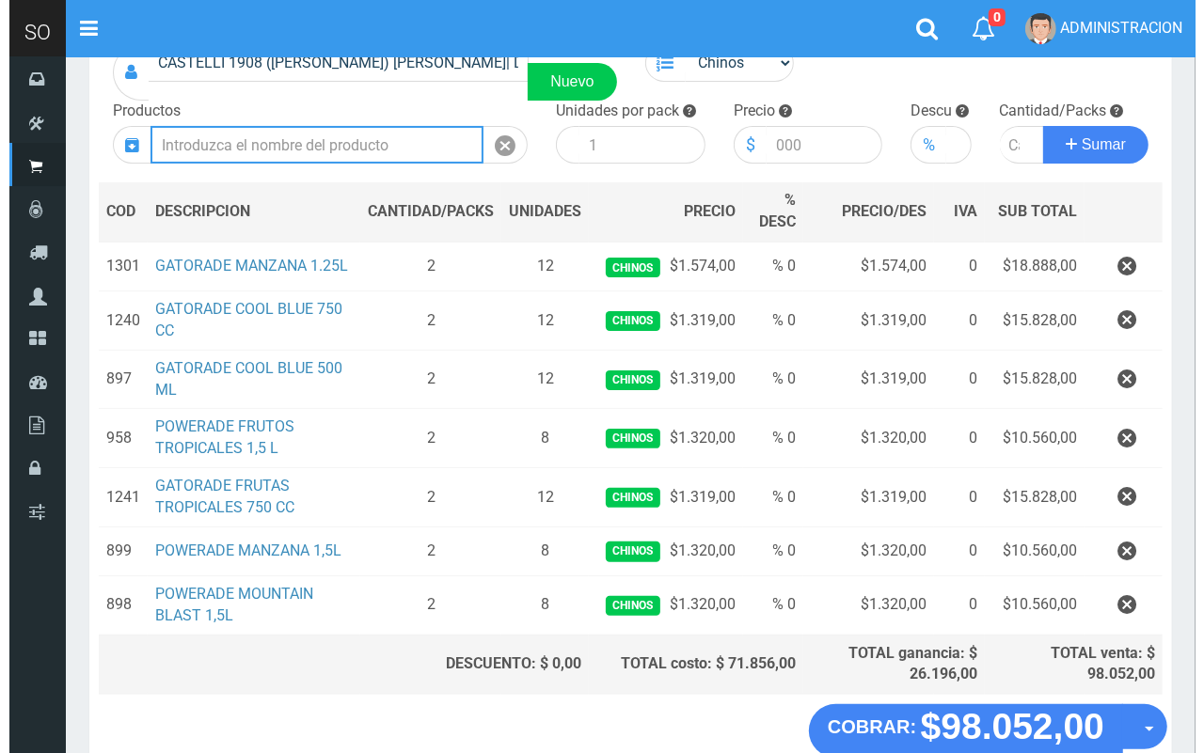
scroll to position [265, 0]
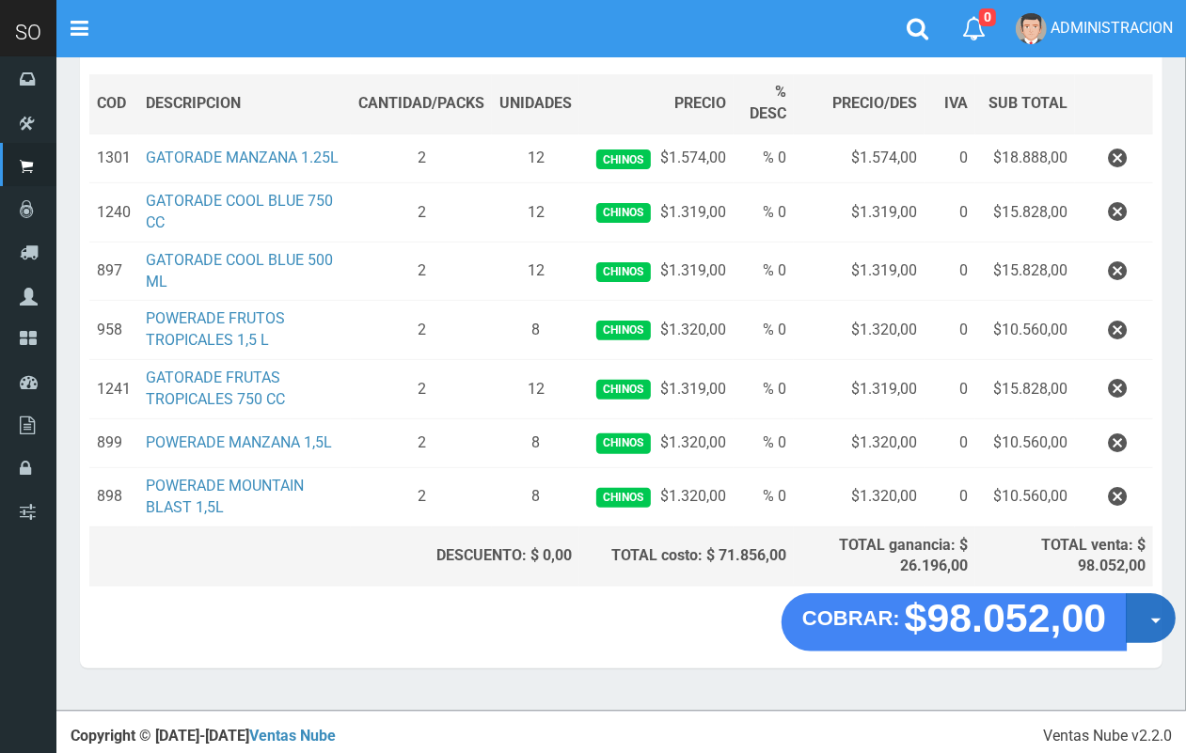
click at [1154, 632] on button "Opciones" at bounding box center [1151, 618] width 50 height 50
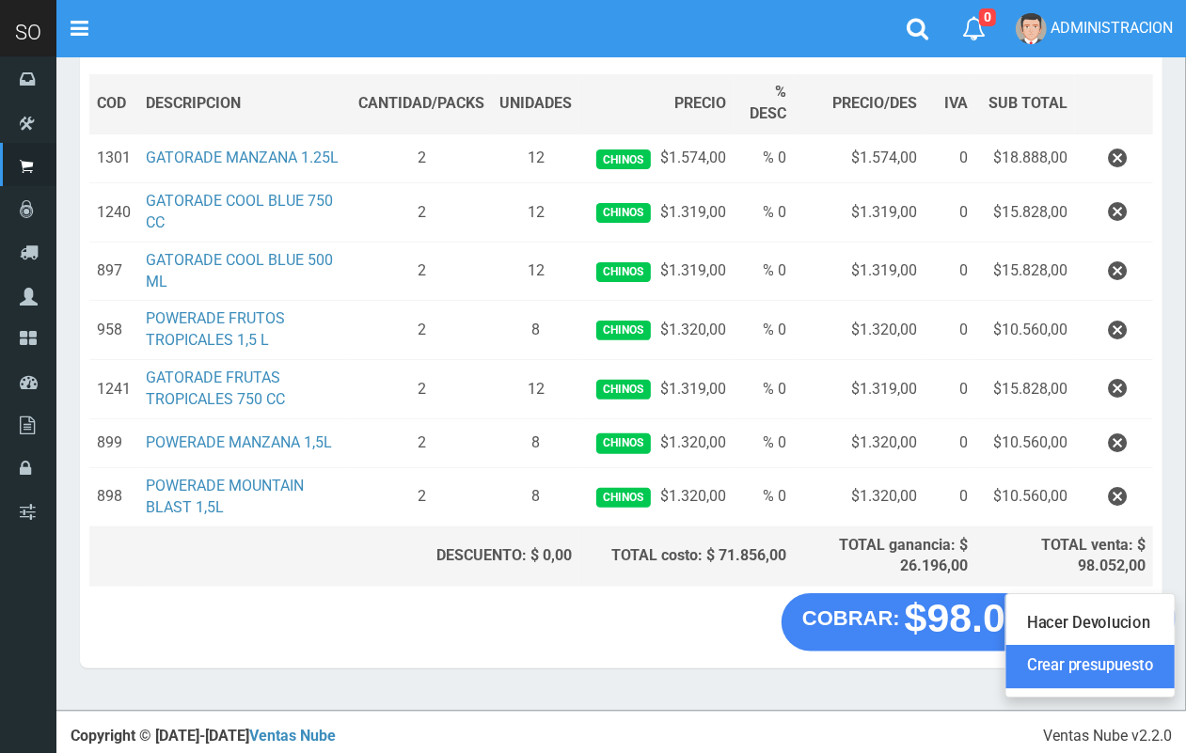
click at [1133, 679] on link "Crear presupuesto" at bounding box center [1090, 667] width 168 height 43
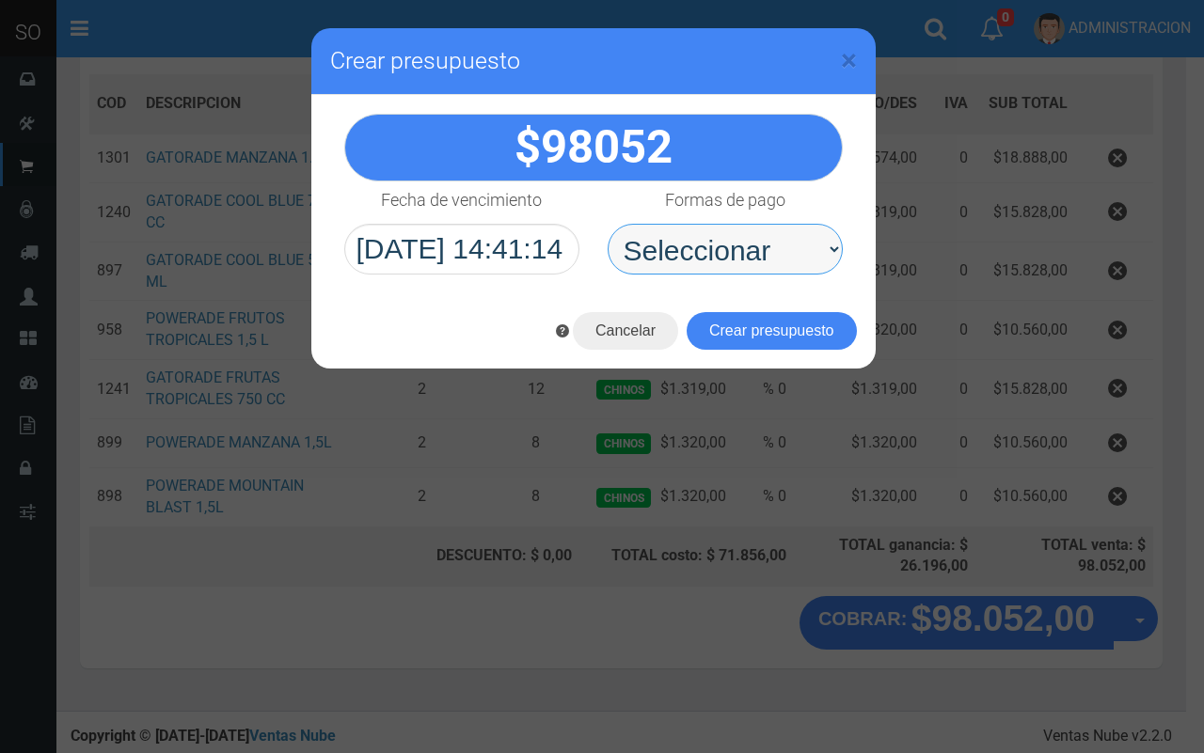
drag, startPoint x: 715, startPoint y: 245, endPoint x: 712, endPoint y: 271, distance: 25.5
click at [715, 245] on select "Seleccionar Efectivo Tarjeta de Crédito Depósito Débito" at bounding box center [724, 249] width 235 height 51
select select "Efectivo"
click at [607, 224] on select "Seleccionar Efectivo Tarjeta de Crédito Depósito Débito" at bounding box center [724, 249] width 235 height 51
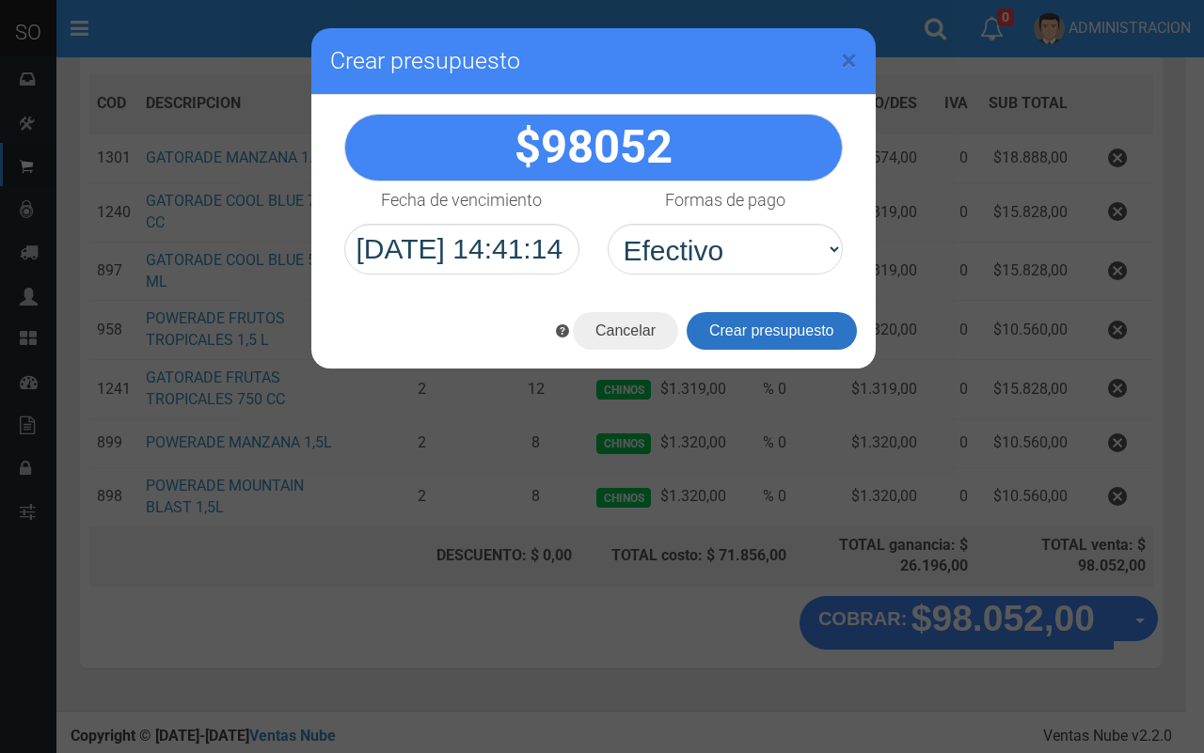
click at [757, 335] on button "Crear presupuesto" at bounding box center [771, 331] width 170 height 38
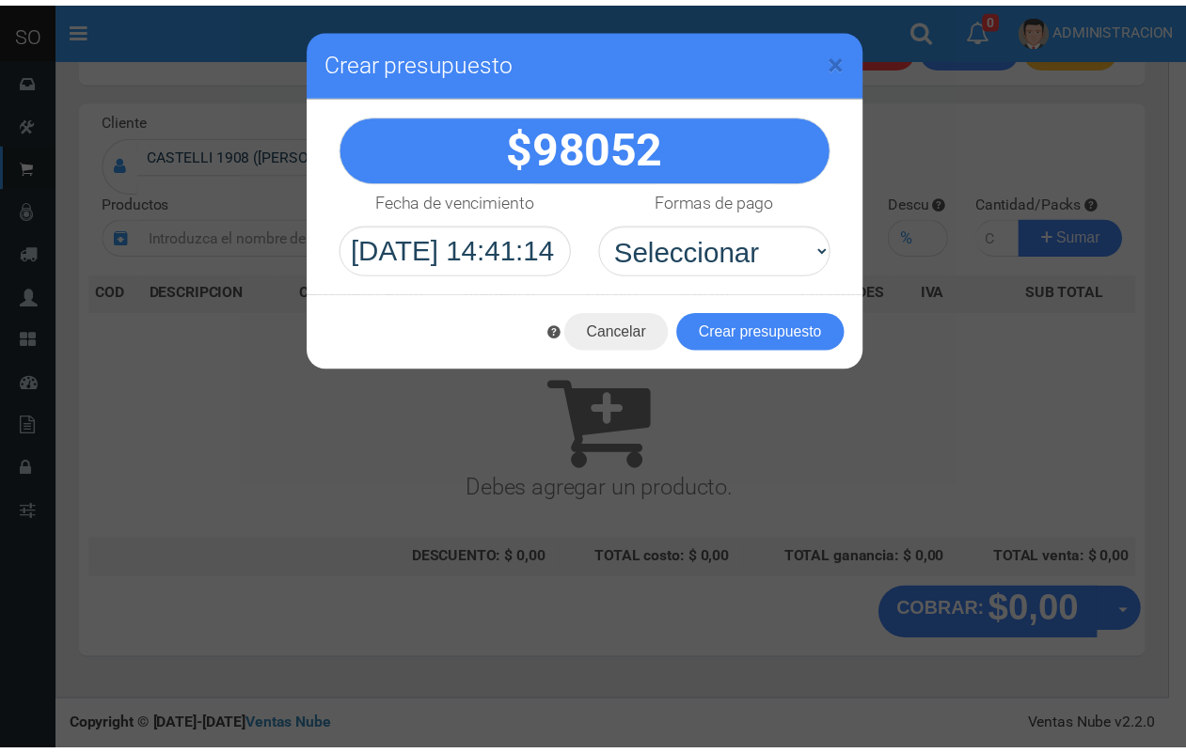
scroll to position [56, 0]
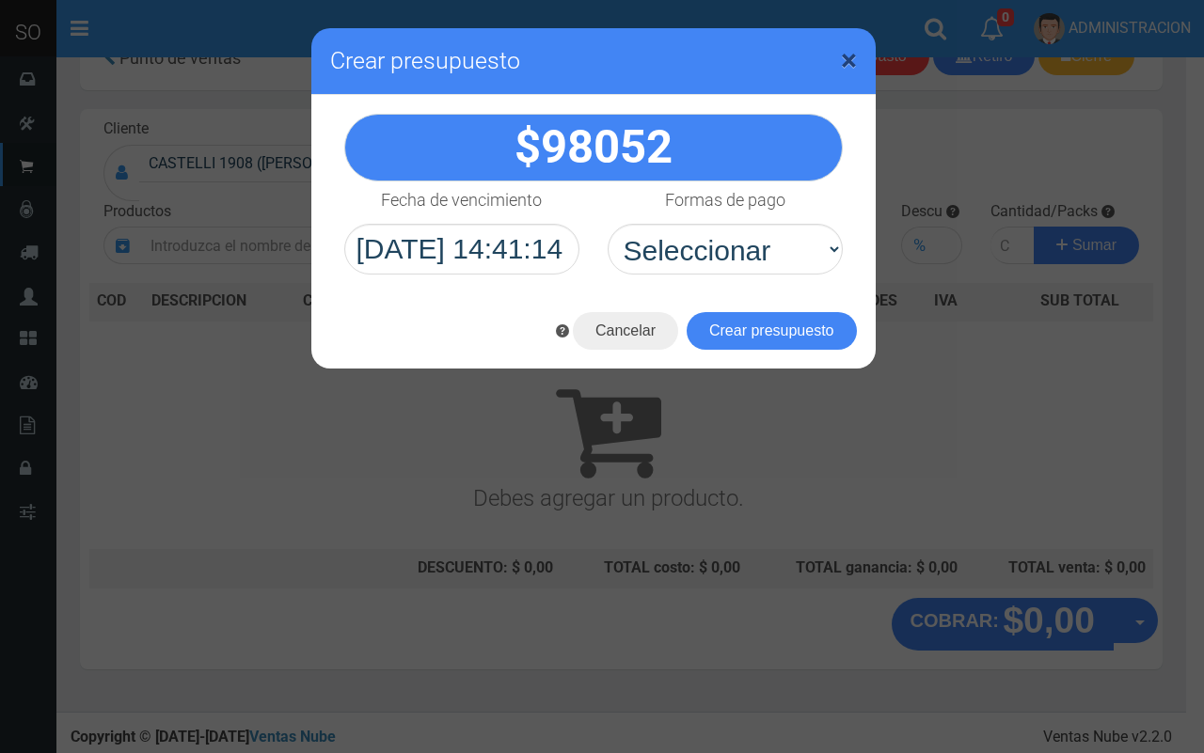
click at [844, 53] on span "×" at bounding box center [849, 60] width 16 height 36
